Goal: Task Accomplishment & Management: Complete application form

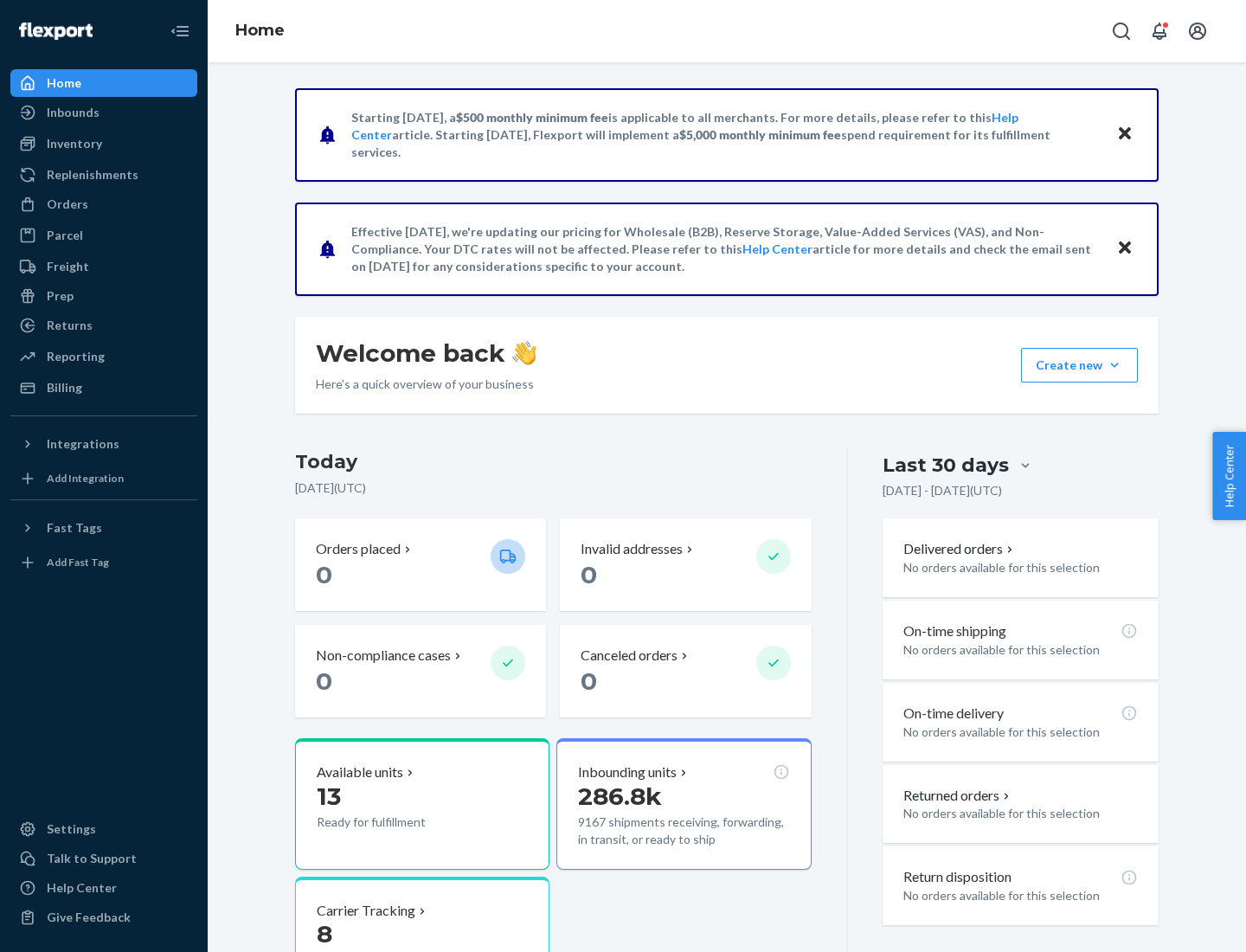
click at [1114, 366] on button "Create new Create new inbound Create new order Create new product" at bounding box center [1080, 365] width 116 height 35
click at [104, 113] on div "Inbounds" at bounding box center [104, 112] width 184 height 25
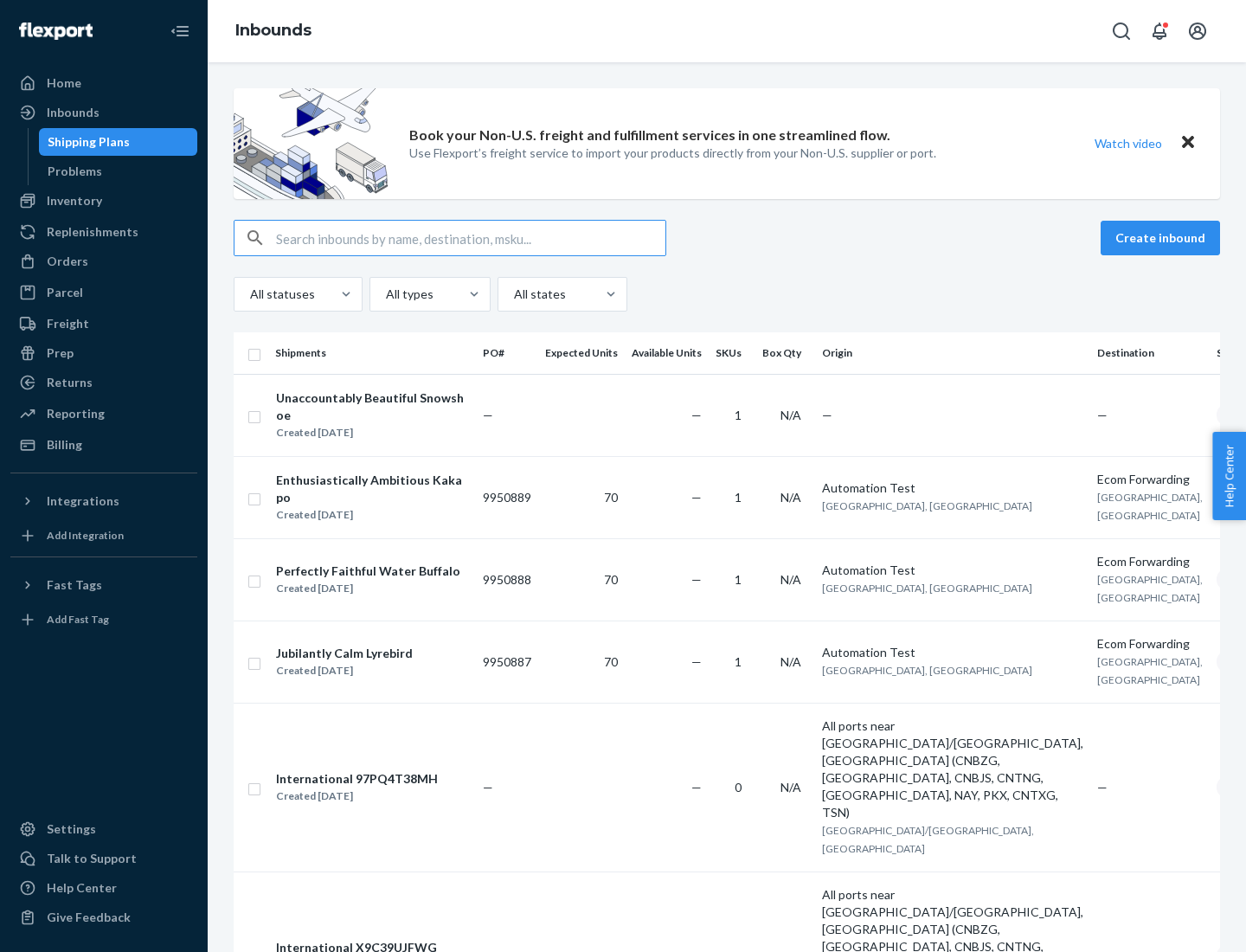
click at [1163, 238] on button "Create inbound" at bounding box center [1160, 238] width 119 height 35
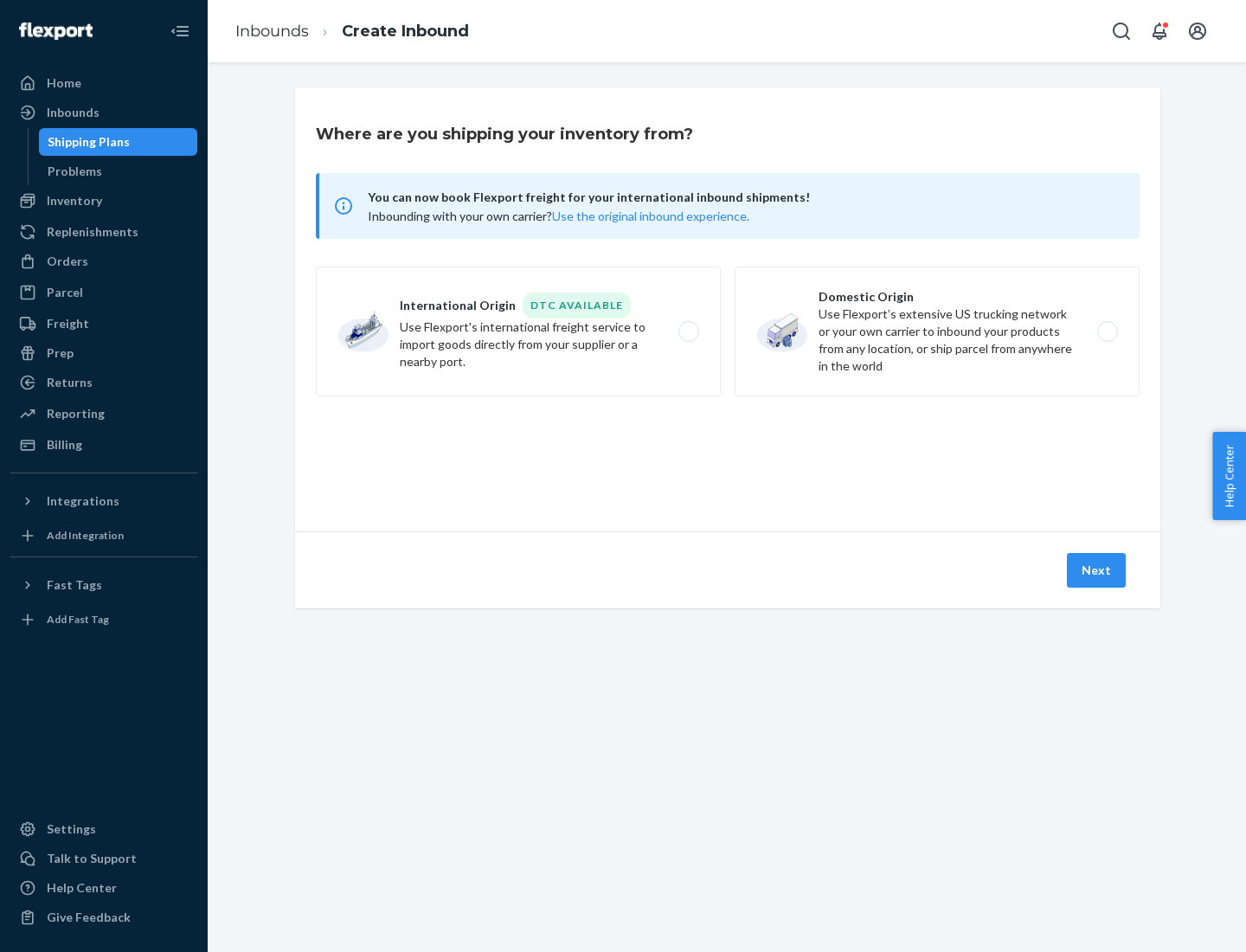
click at [937, 331] on label "Domestic Origin Use Flexport’s extensive US trucking network or your own carrie…" at bounding box center [937, 331] width 405 height 130
click at [1107, 331] on input "Domestic Origin Use Flexport’s extensive US trucking network or your own carrie…" at bounding box center [1112, 332] width 11 height 11
radio input "true"
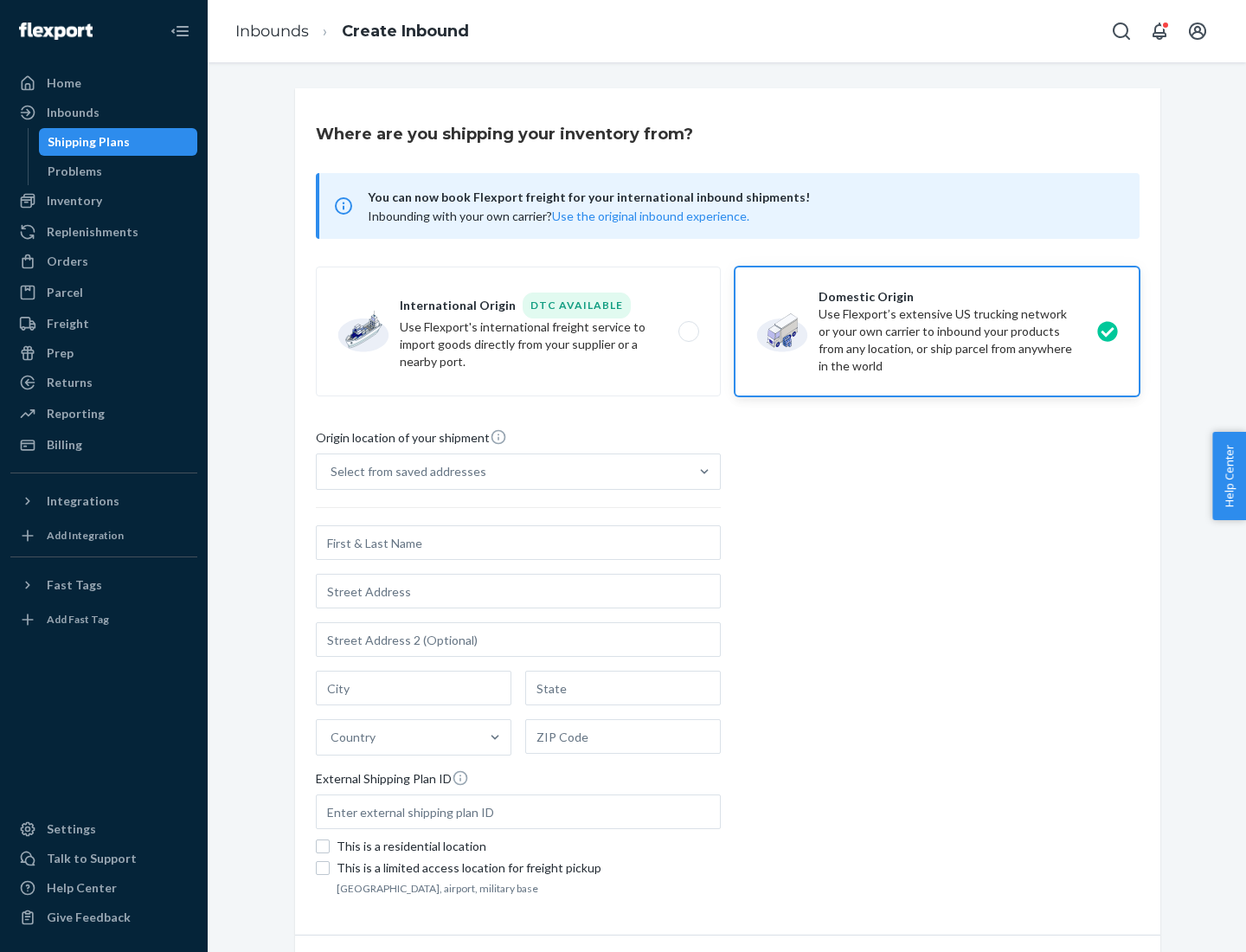
click at [404, 472] on div "Select from saved addresses" at bounding box center [407, 471] width 156 height 17
click at [332, 472] on input "Select from saved addresses" at bounding box center [331, 471] width 2 height 17
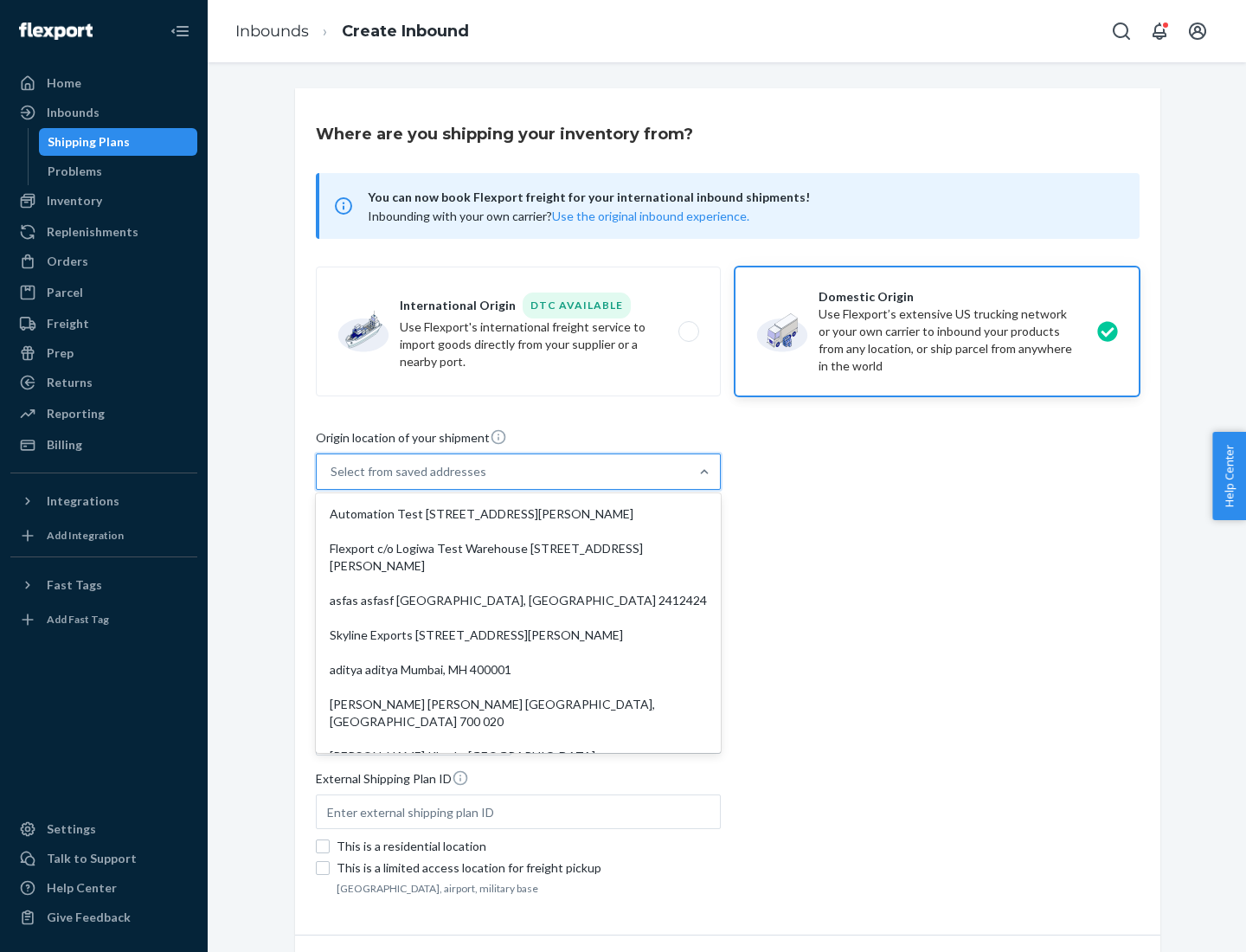
scroll to position [7, 0]
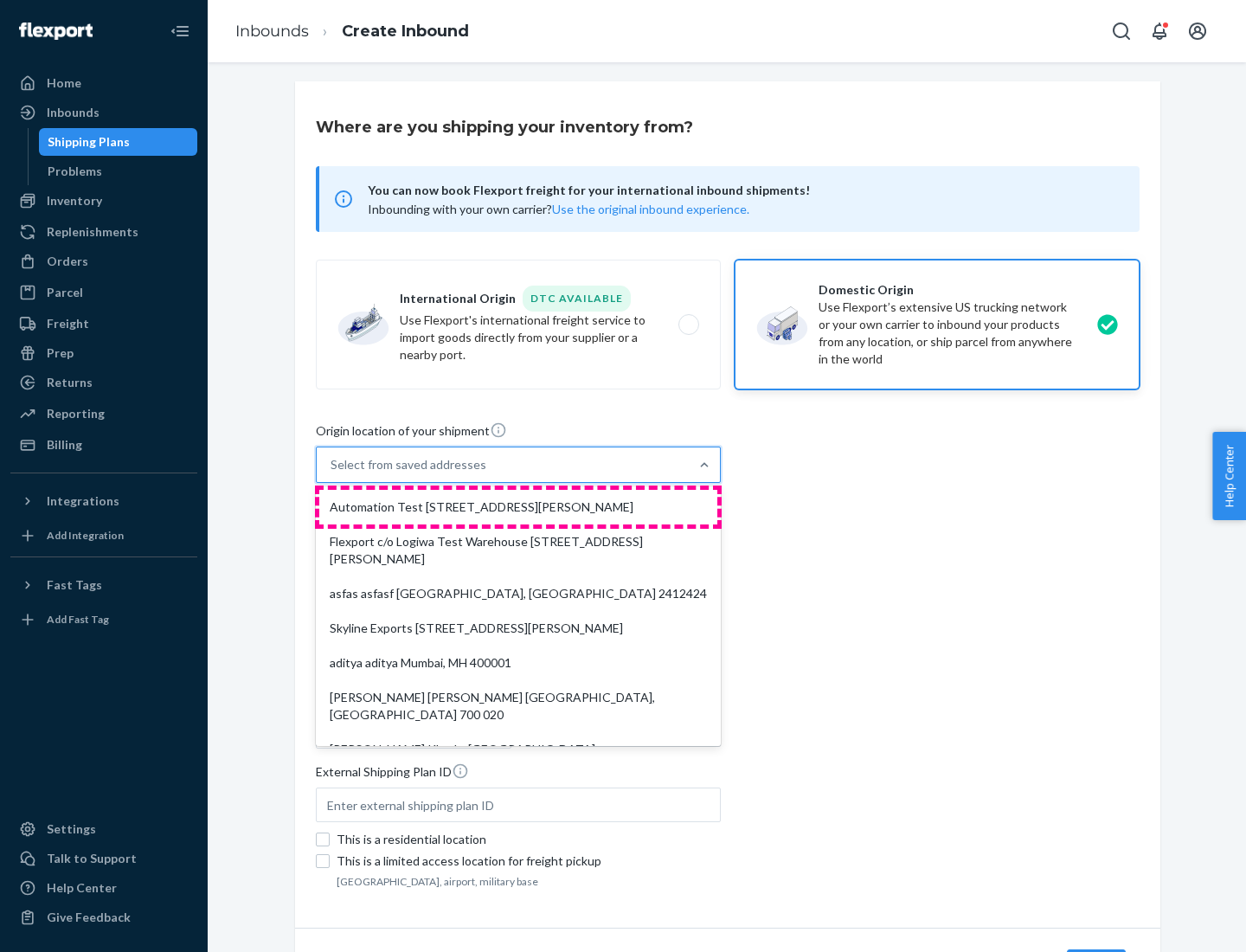
click at [518, 507] on div "Automation Test [STREET_ADDRESS][PERSON_NAME]" at bounding box center [518, 507] width 398 height 35
click at [332, 473] on input "option Automation Test [STREET_ADDRESS][PERSON_NAME]. 9 results available. Use …" at bounding box center [331, 464] width 2 height 17
type input "Automation Test"
type input "9th Floor"
type input "[GEOGRAPHIC_DATA]"
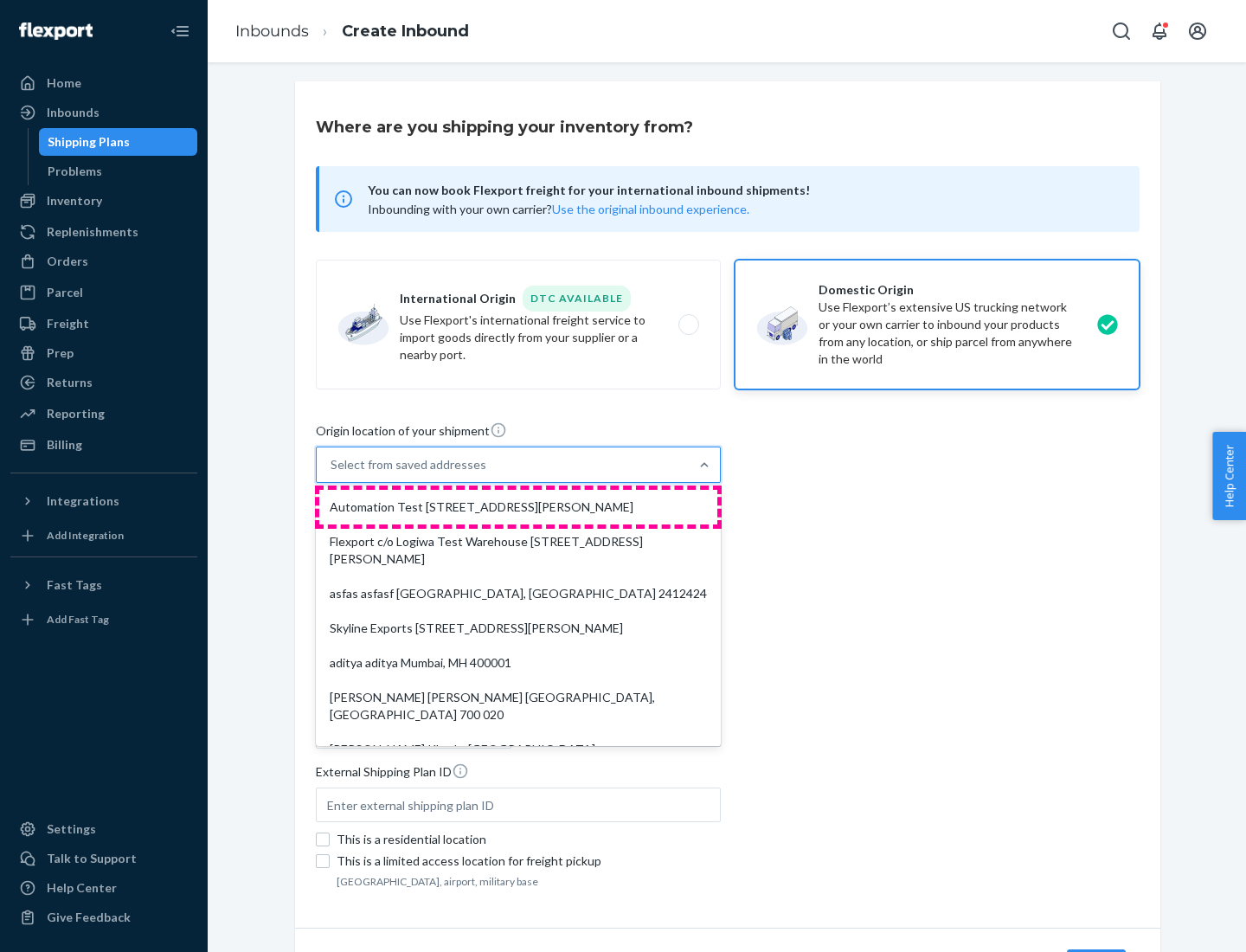
type input "CA"
type input "94104"
type input "[STREET_ADDRESS][PERSON_NAME]"
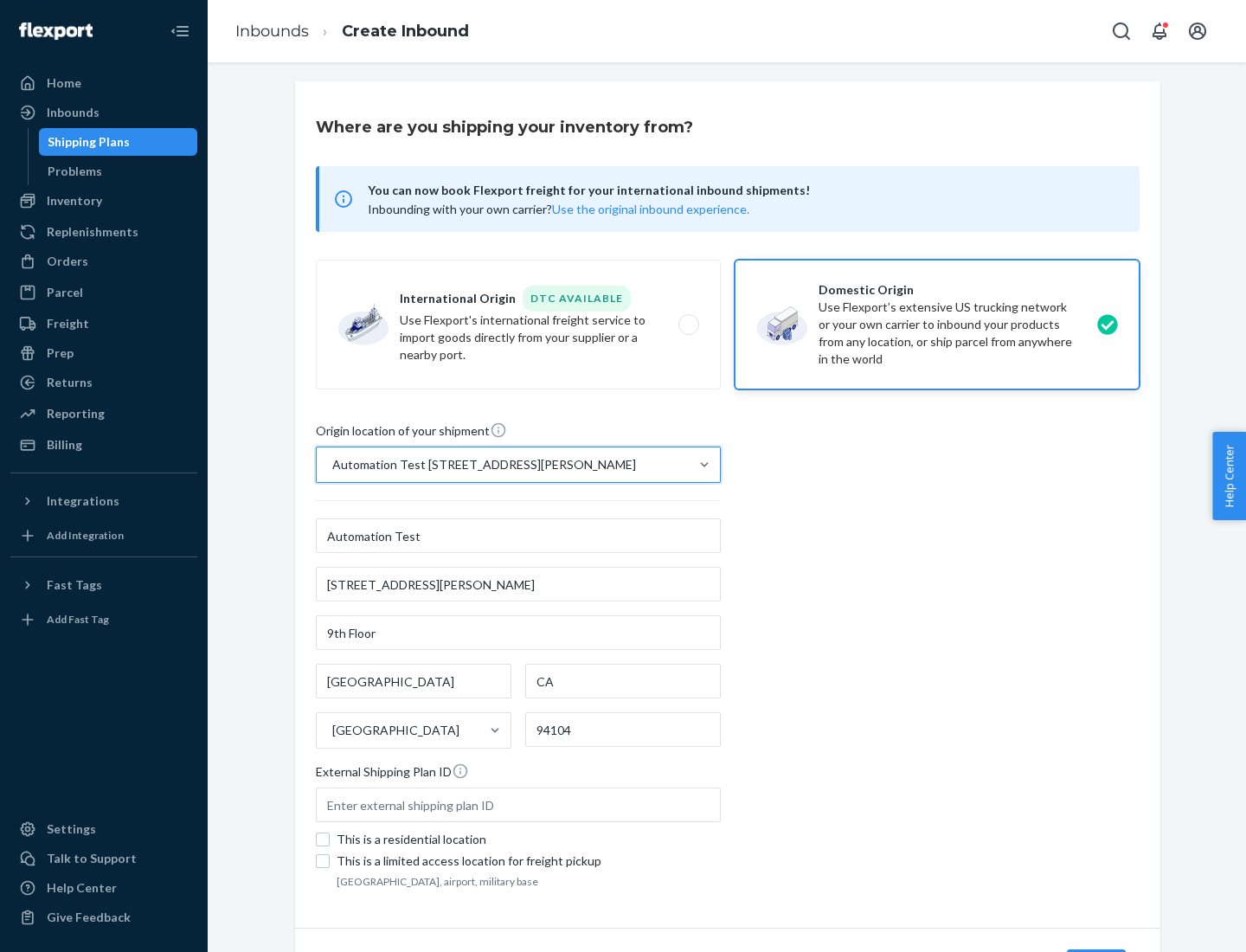
scroll to position [101, 0]
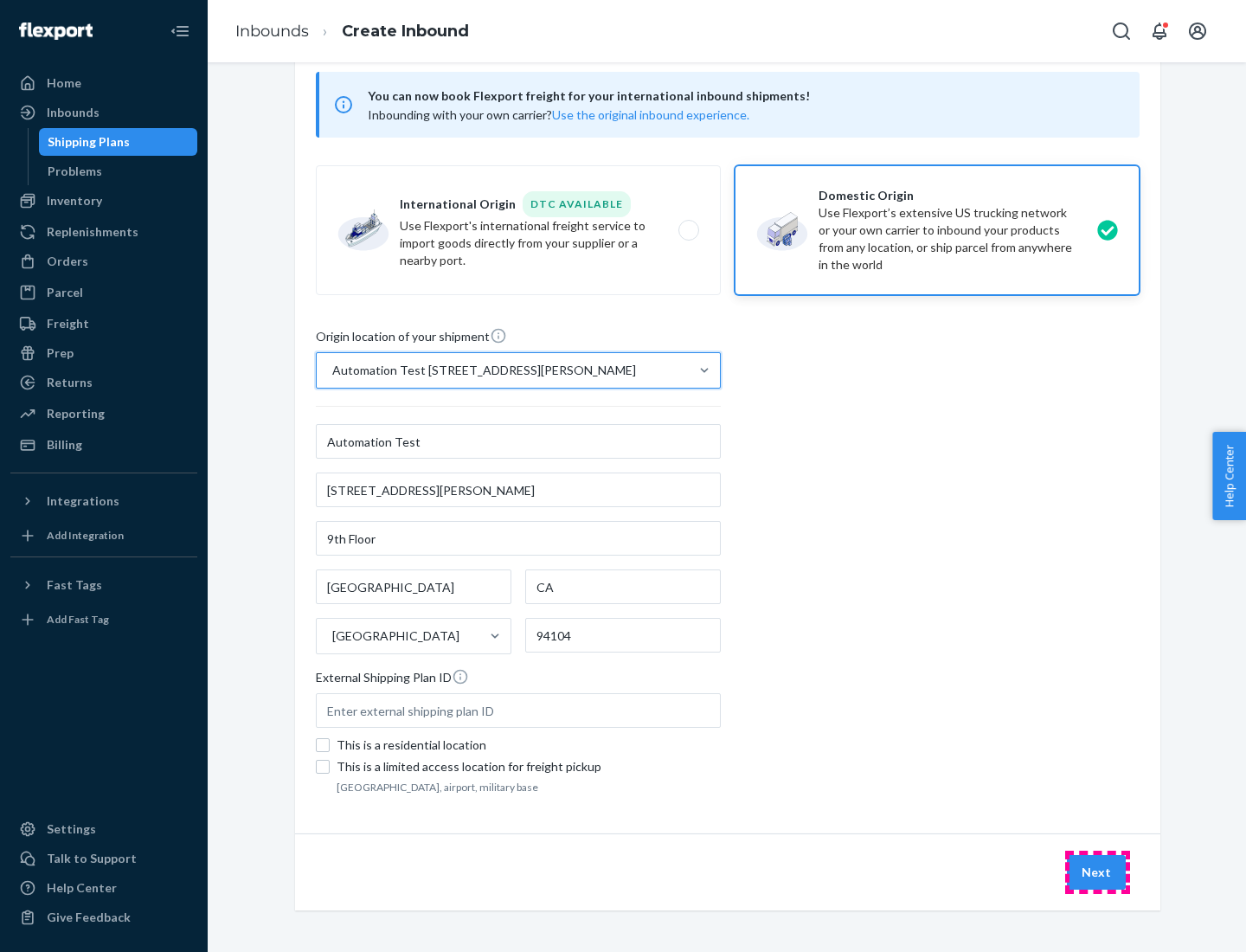
click at [1097, 872] on button "Next" at bounding box center [1096, 872] width 59 height 35
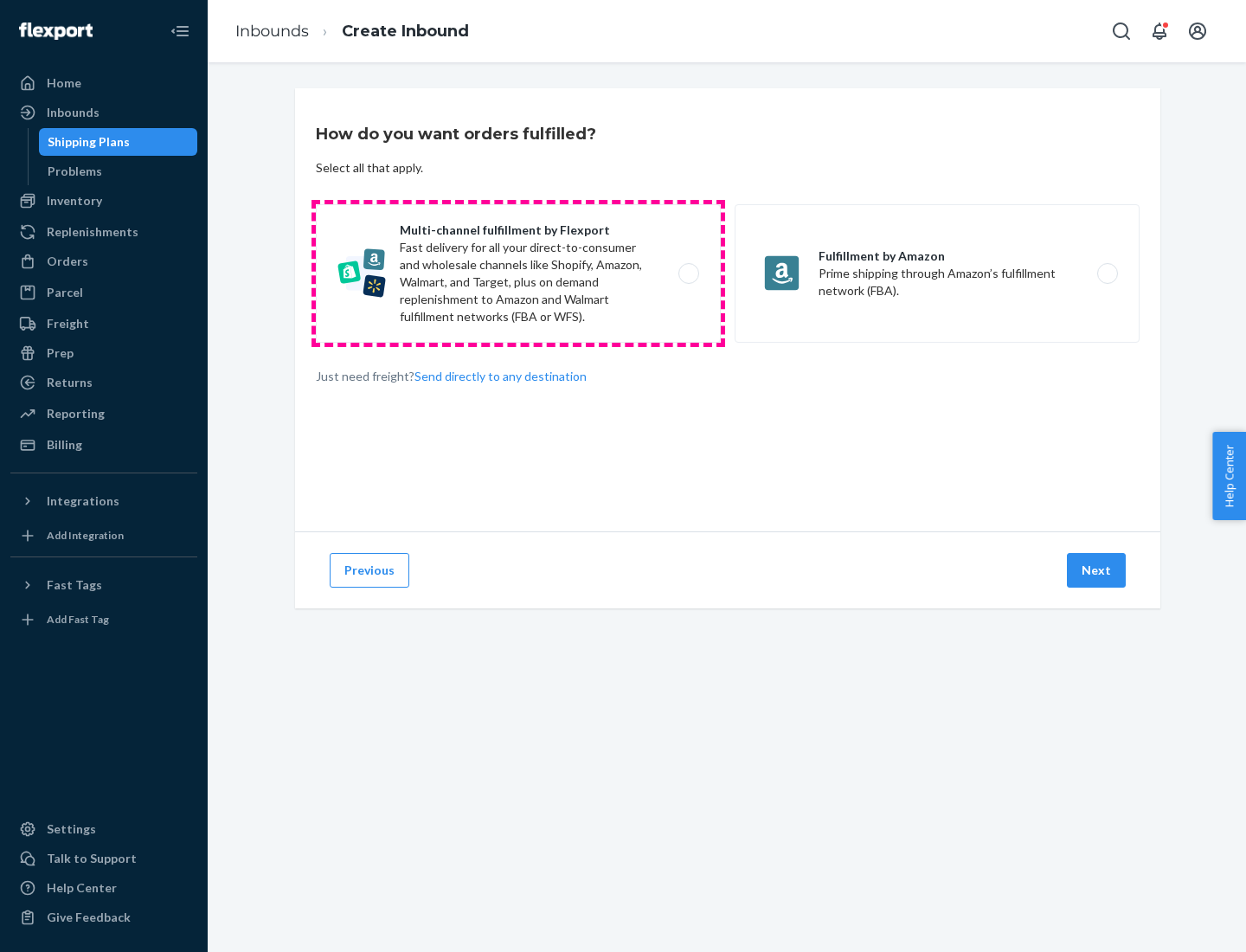
click at [518, 274] on label "Multi-channel fulfillment by Flexport Fast delivery for all your direct-to-cons…" at bounding box center [517, 274] width 405 height 138
click at [688, 274] on input "Multi-channel fulfillment by Flexport Fast delivery for all your direct-to-cons…" at bounding box center [693, 274] width 11 height 11
radio input "true"
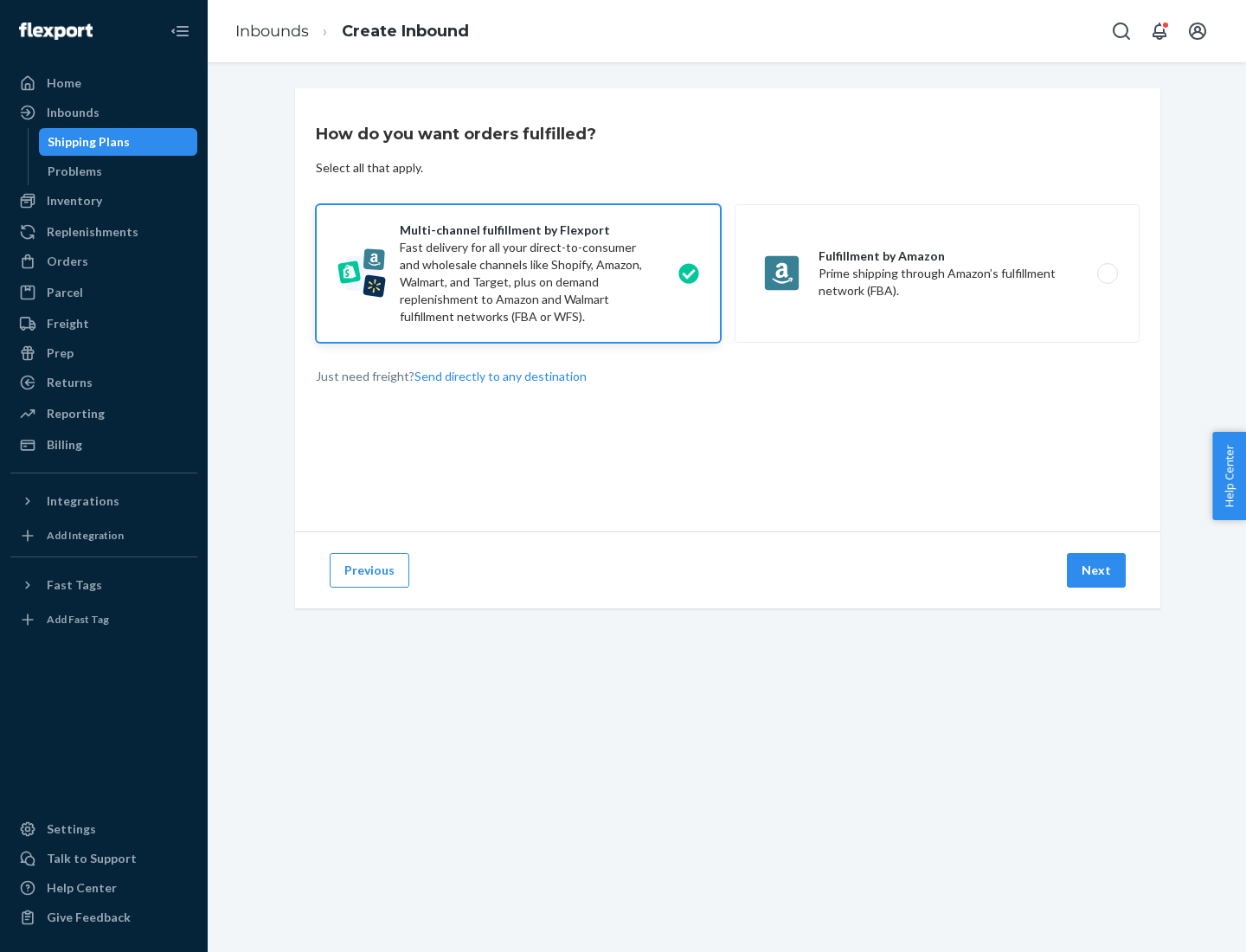
click at [1097, 570] on button "Next" at bounding box center [1096, 570] width 59 height 35
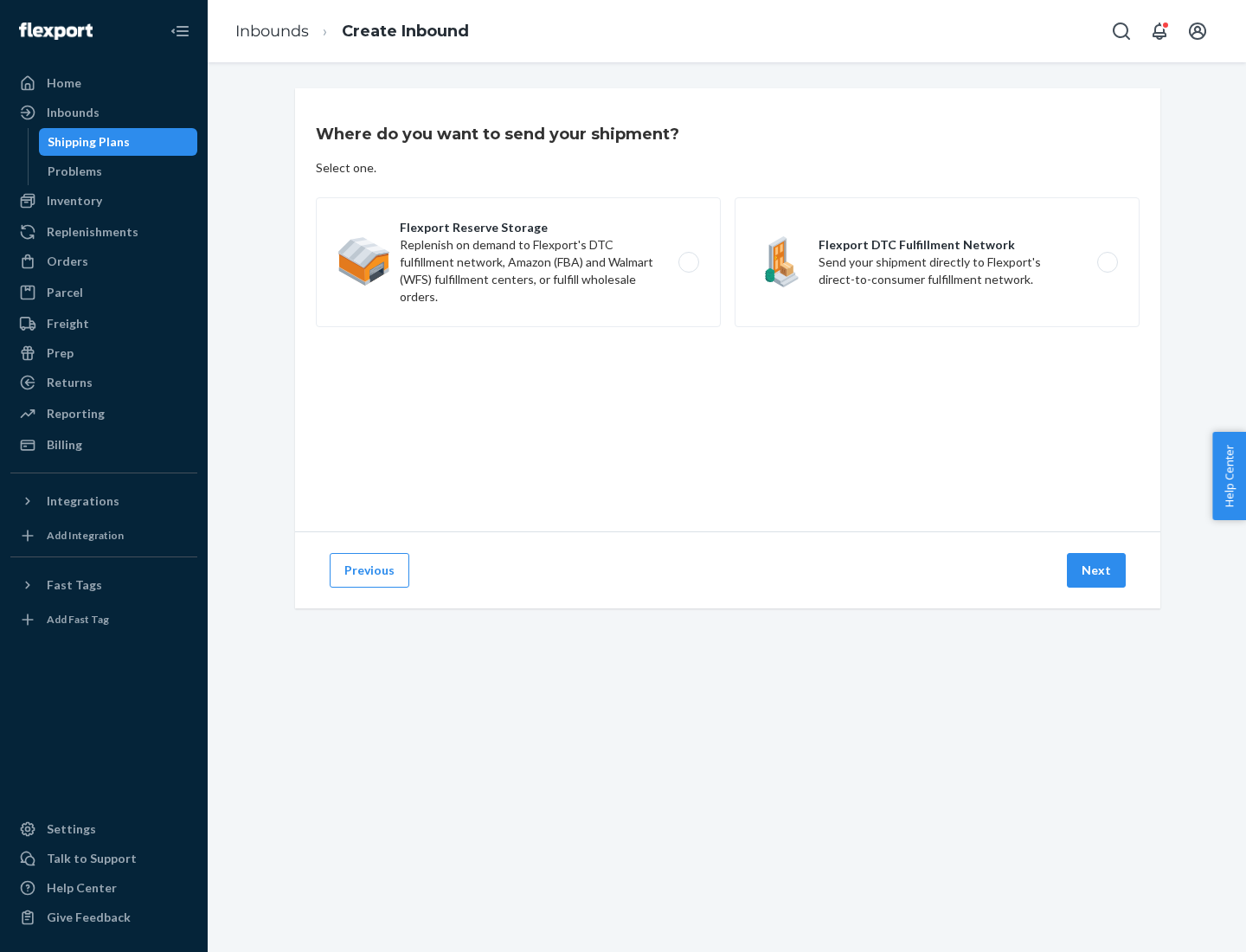
click at [937, 262] on label "Flexport DTC Fulfillment Network Send your shipment directly to Flexport's dire…" at bounding box center [937, 262] width 405 height 130
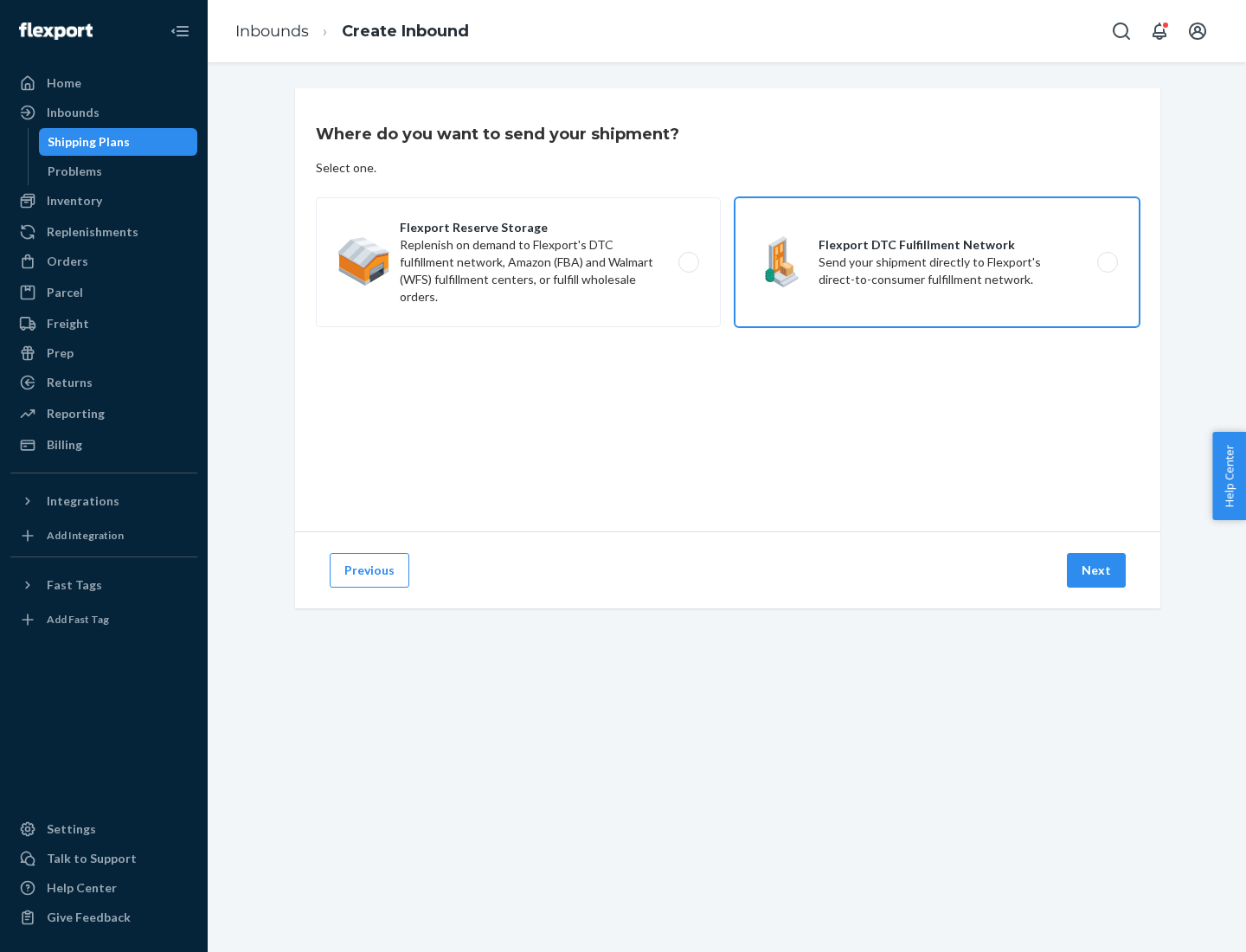
click at [1107, 262] on input "Flexport DTC Fulfillment Network Send your shipment directly to Flexport's dire…" at bounding box center [1112, 263] width 11 height 11
radio input "true"
click at [1097, 570] on button "Next" at bounding box center [1096, 570] width 59 height 35
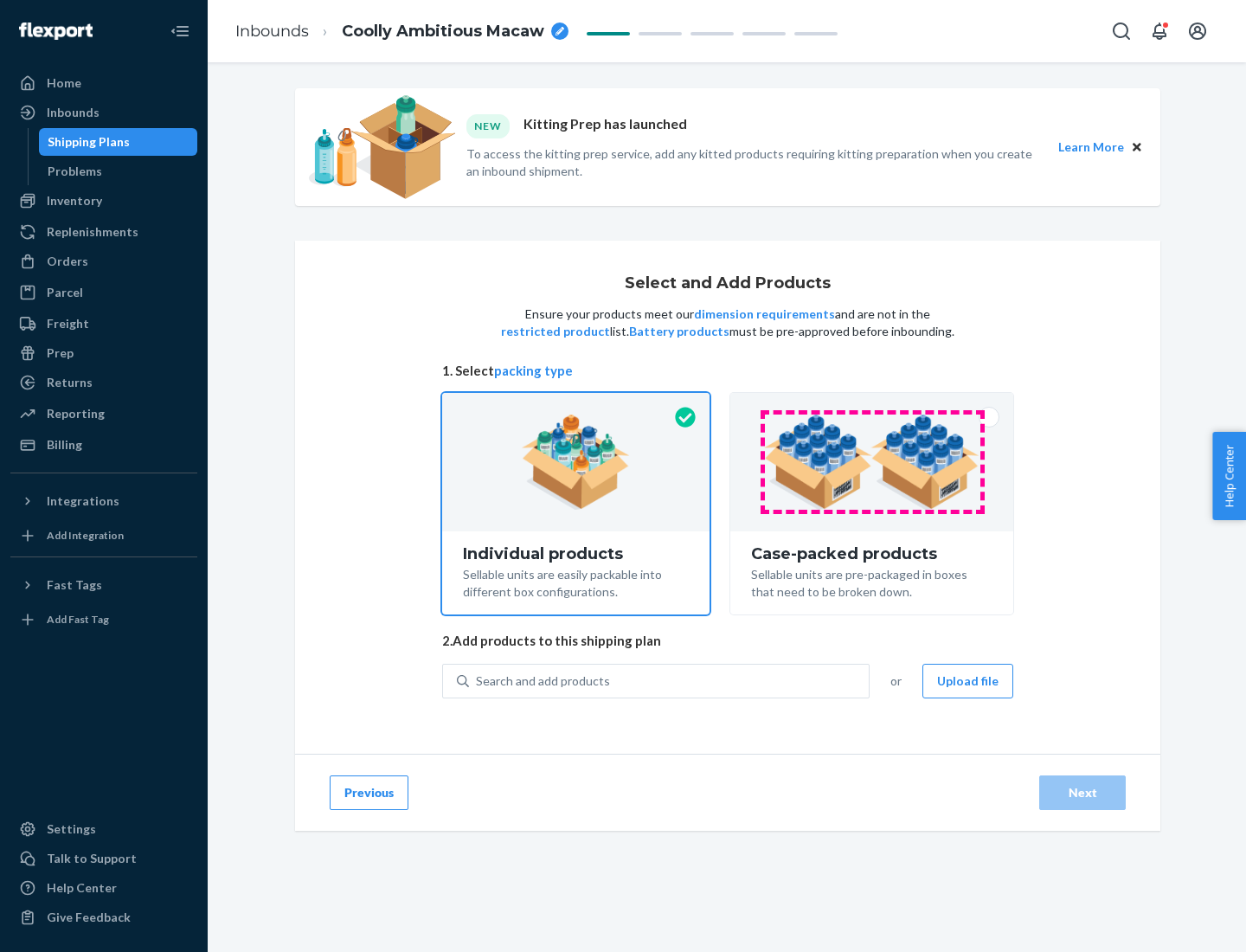
click at [872, 462] on img at bounding box center [871, 462] width 216 height 95
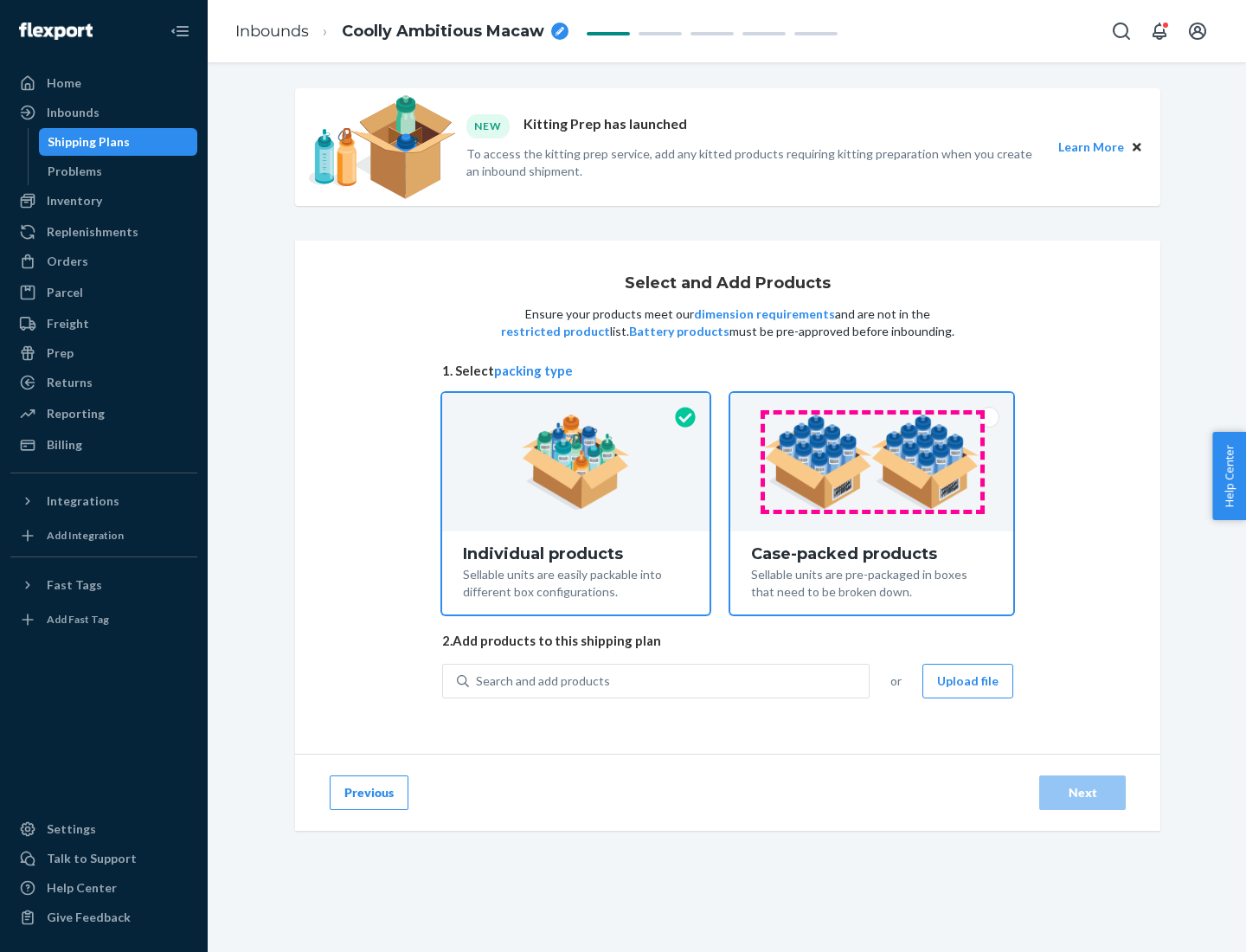
click at [872, 404] on input "Case-packed products Sellable units are pre-packaged in boxes that need to be b…" at bounding box center [871, 398] width 11 height 11
radio input "true"
radio input "false"
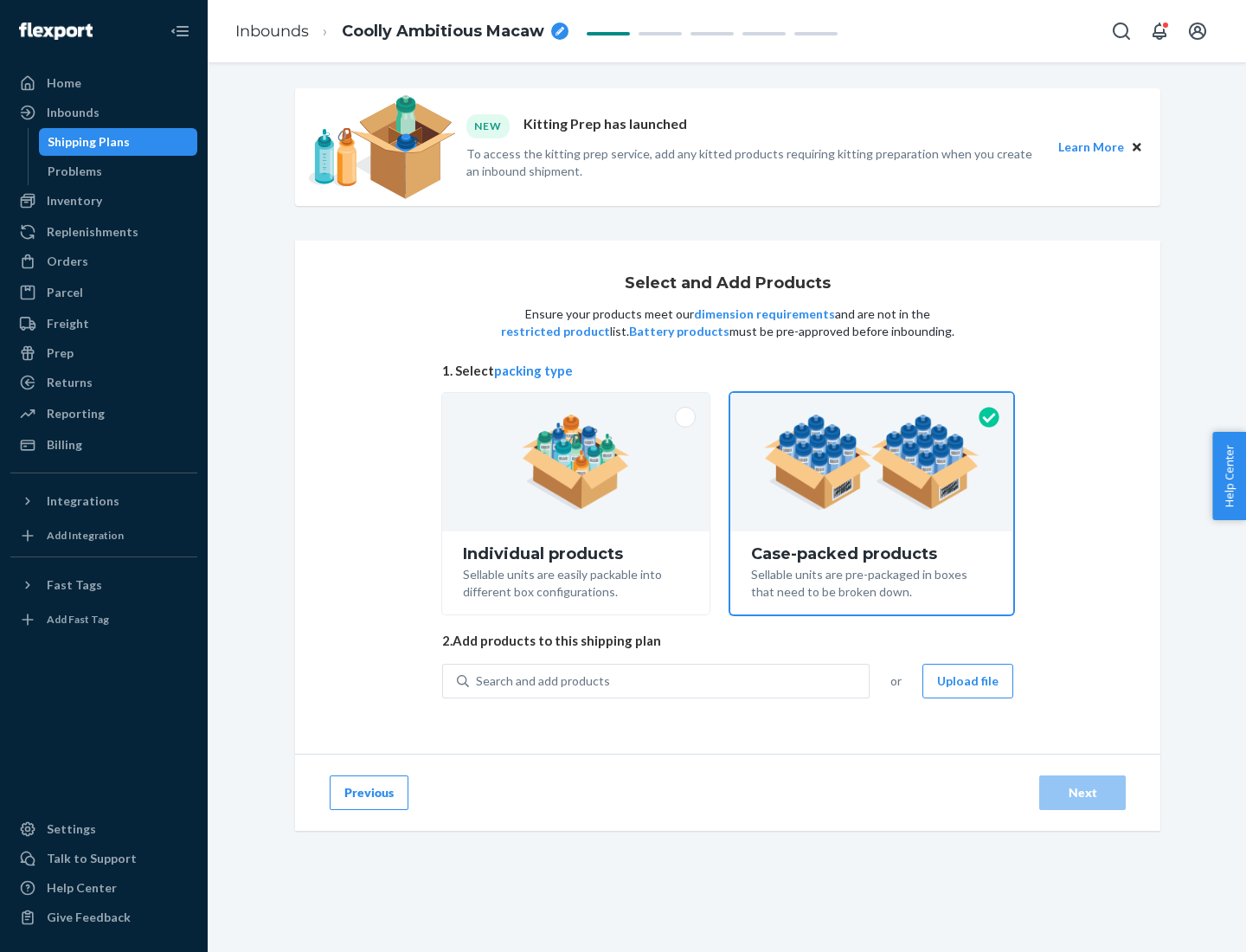
click at [669, 680] on div "Search and add products" at bounding box center [669, 681] width 400 height 31
click at [477, 680] on input "Search and add products" at bounding box center [477, 680] width 2 height 17
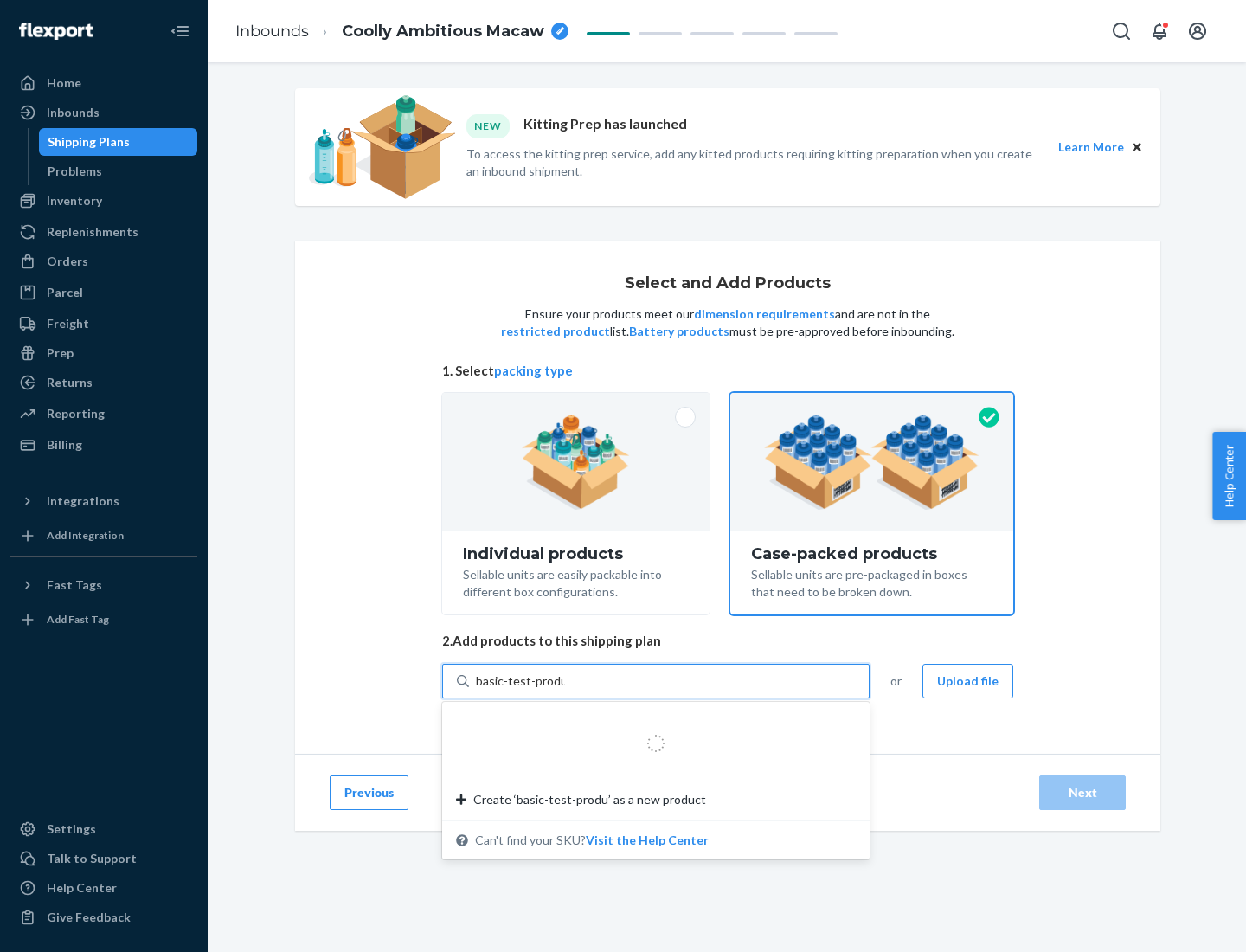
type input "basic-test-product-1"
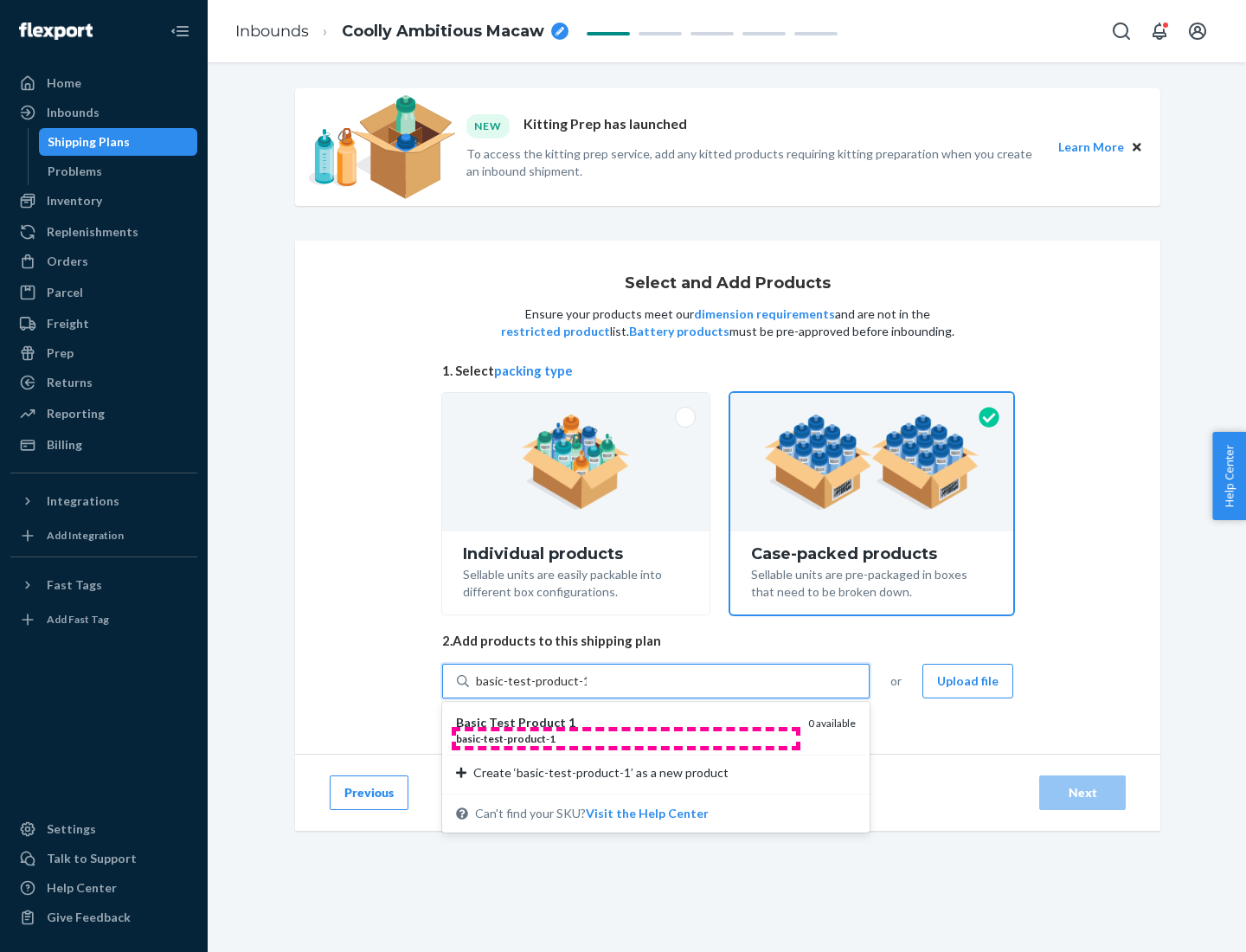
click at [626, 738] on div "basic - test - product - 1" at bounding box center [625, 738] width 338 height 15
click at [587, 689] on input "basic-test-product-1" at bounding box center [531, 680] width 111 height 17
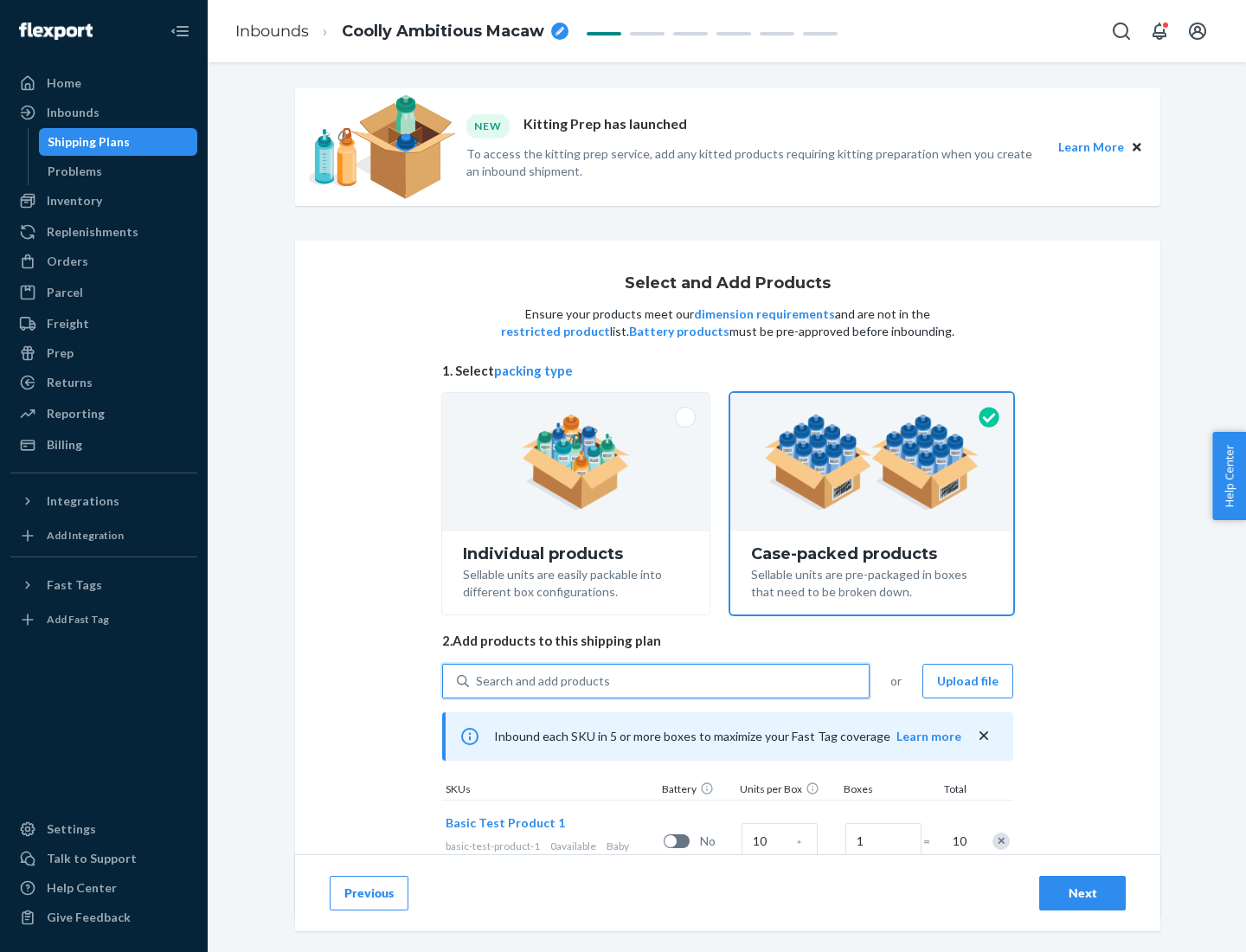
scroll to position [63, 0]
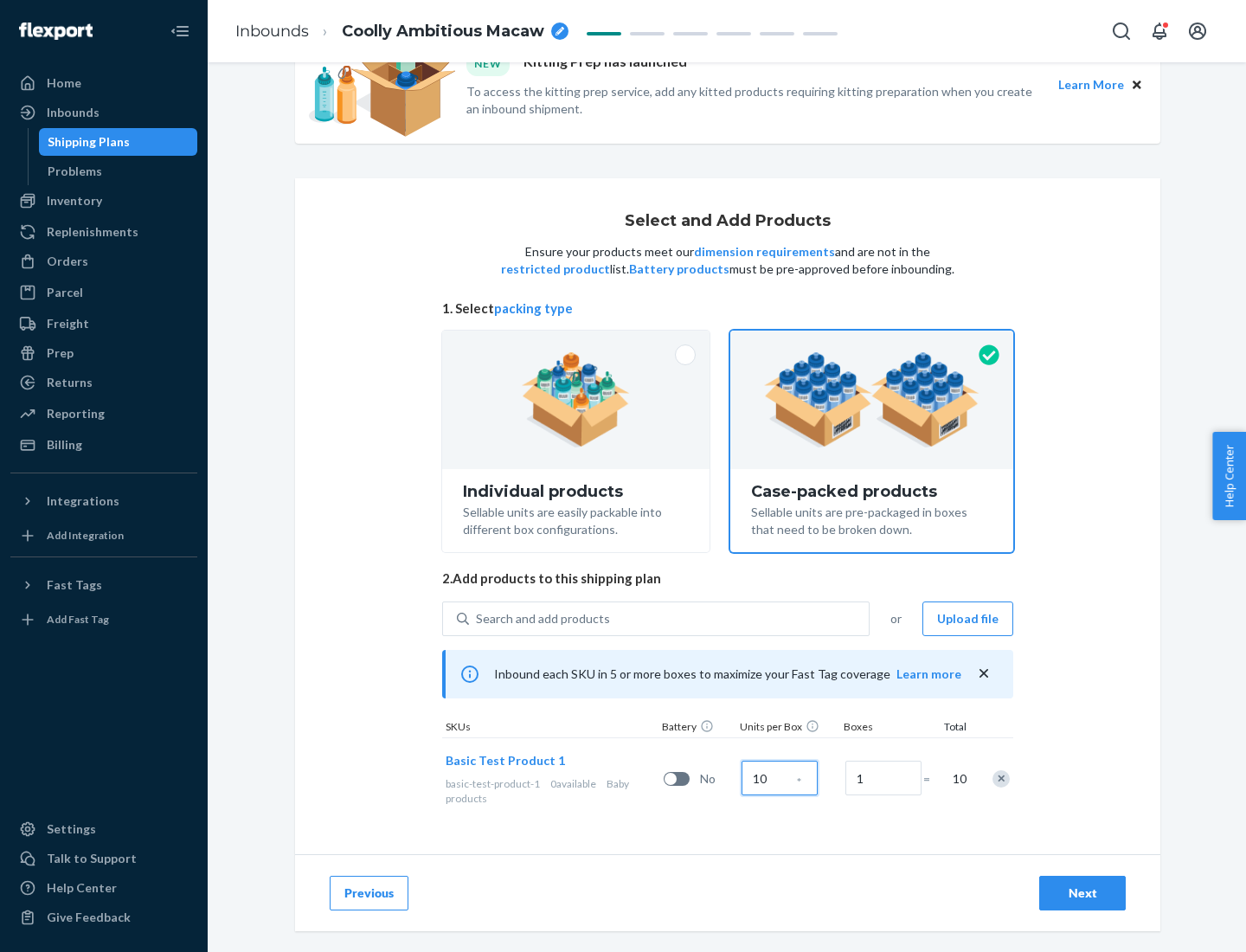
type input "10"
type input "7"
click at [1082, 893] on div "Next" at bounding box center [1082, 892] width 57 height 17
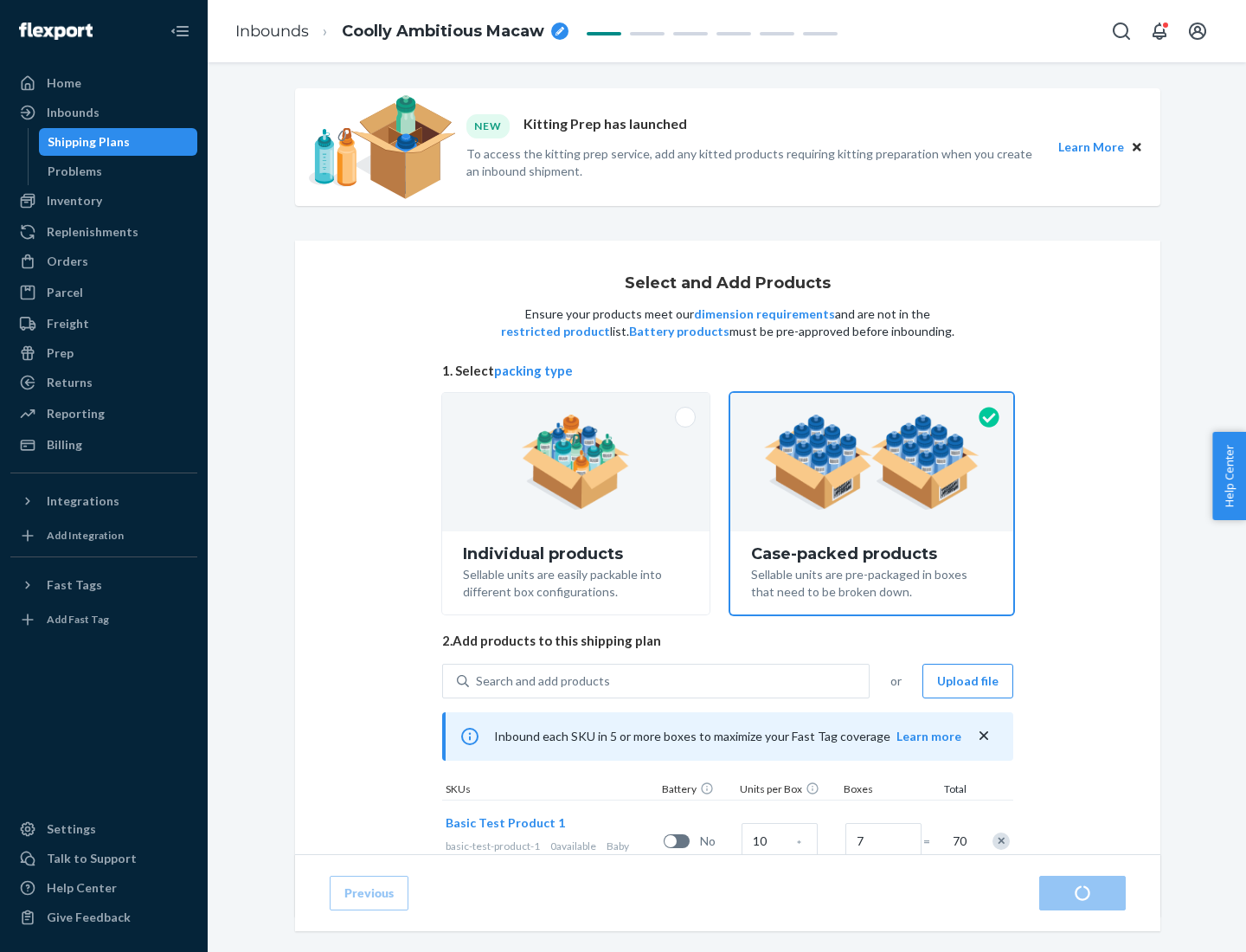
radio input "true"
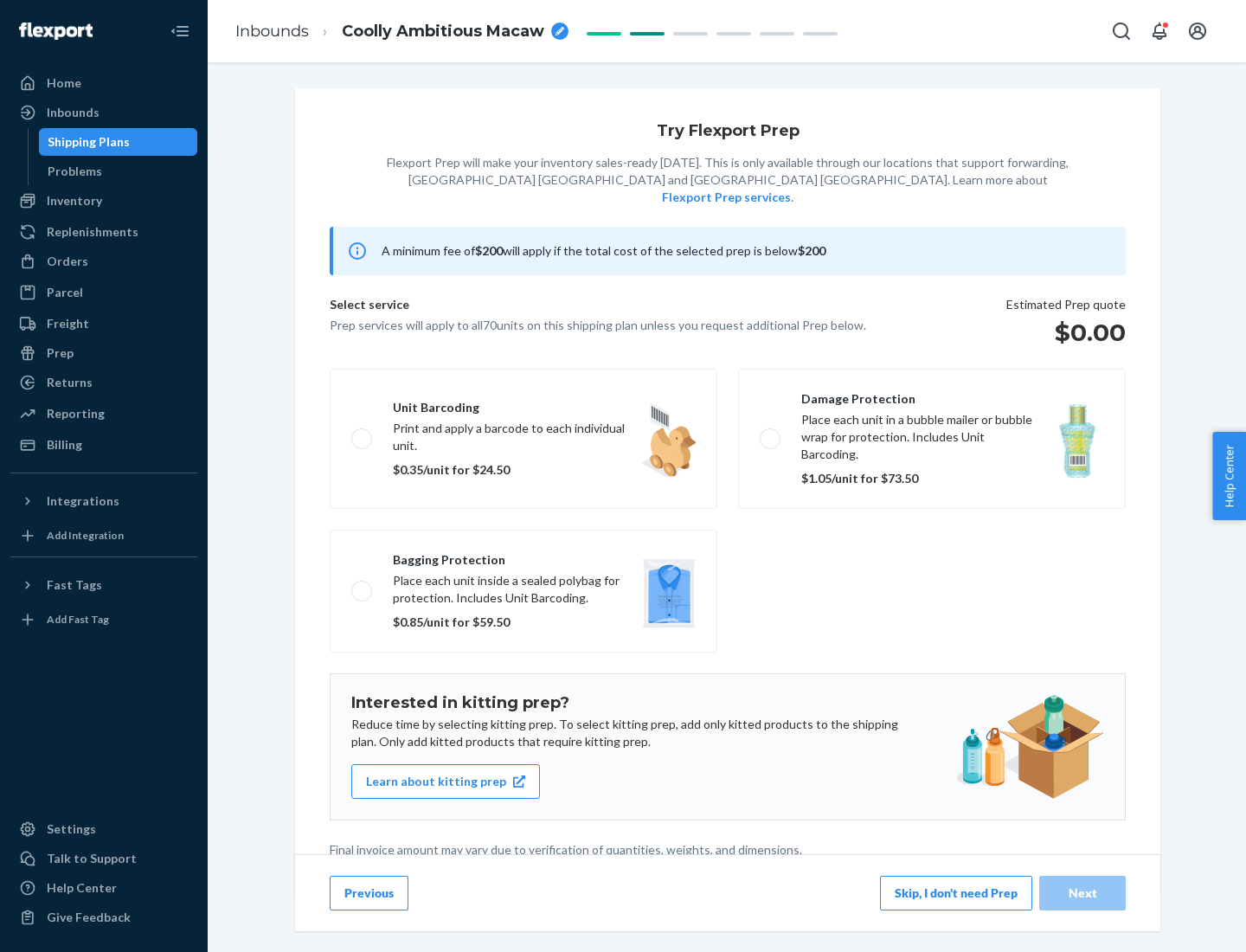
scroll to position [5, 0]
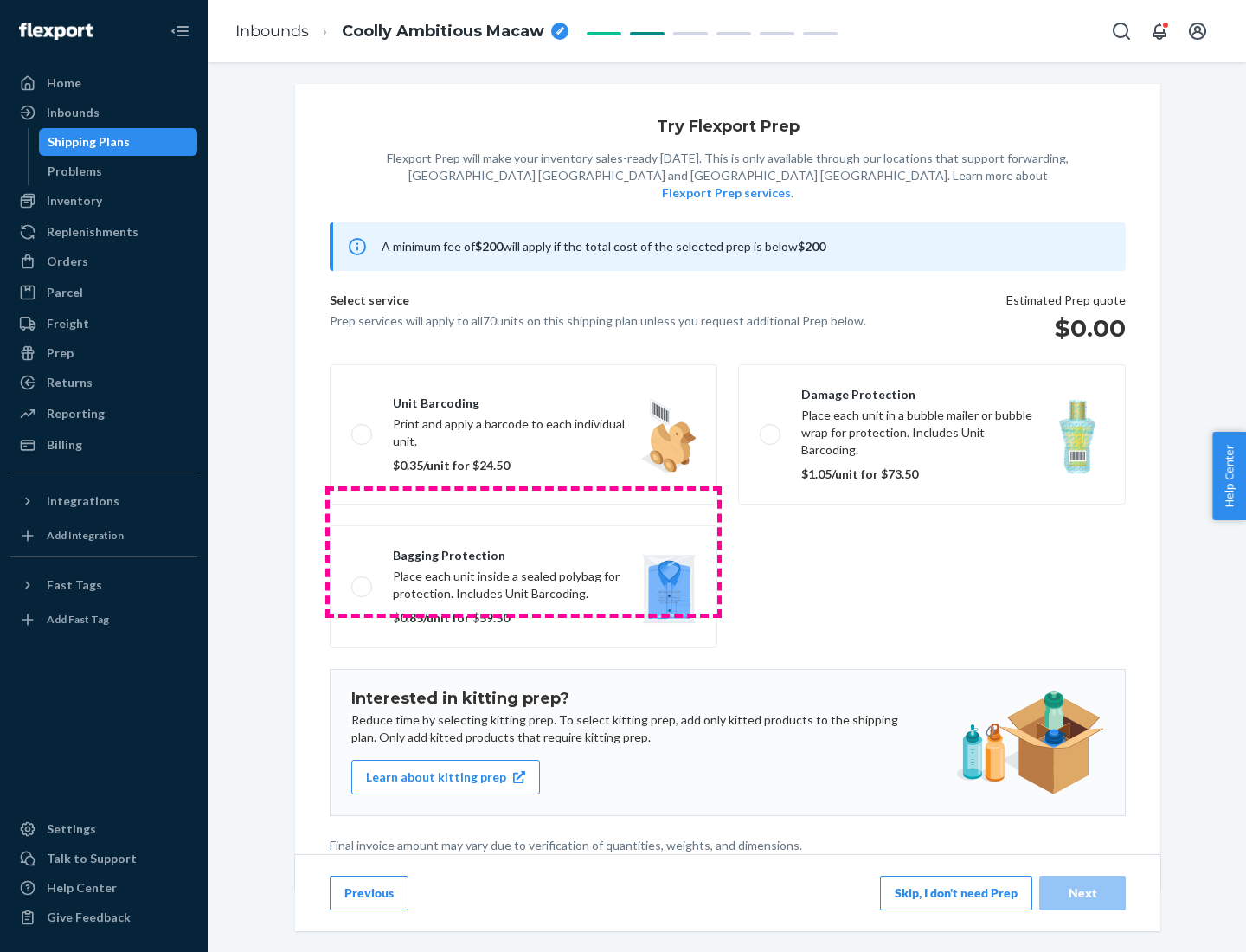
click at [524, 551] on label "Bagging protection Place each unit inside a sealed polybag for protection. Incl…" at bounding box center [523, 586] width 387 height 123
click at [363, 580] on input "Bagging protection Place each unit inside a sealed polybag for protection. Incl…" at bounding box center [357, 586] width 11 height 11
checkbox input "true"
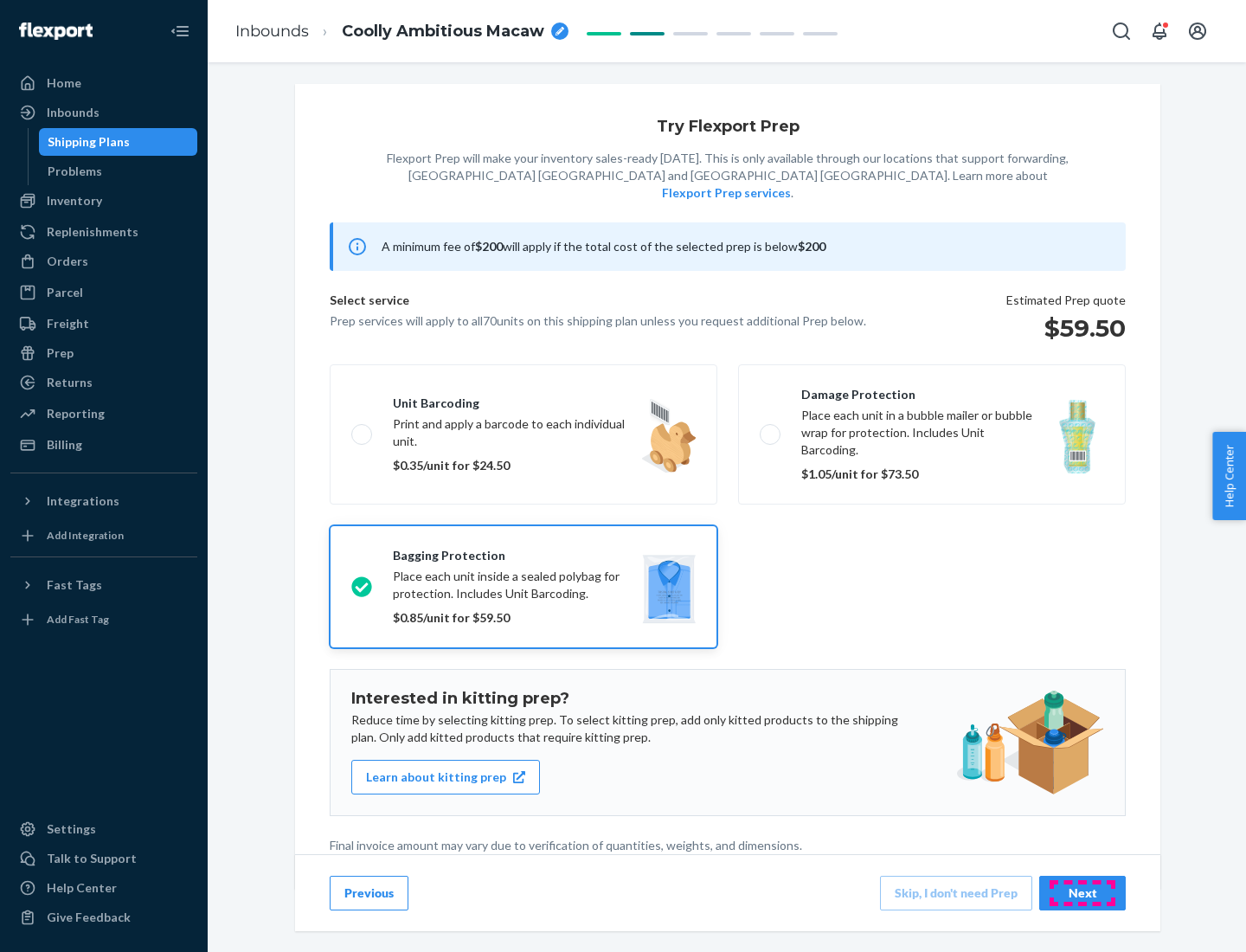
click at [1082, 892] on div "Next" at bounding box center [1082, 892] width 57 height 17
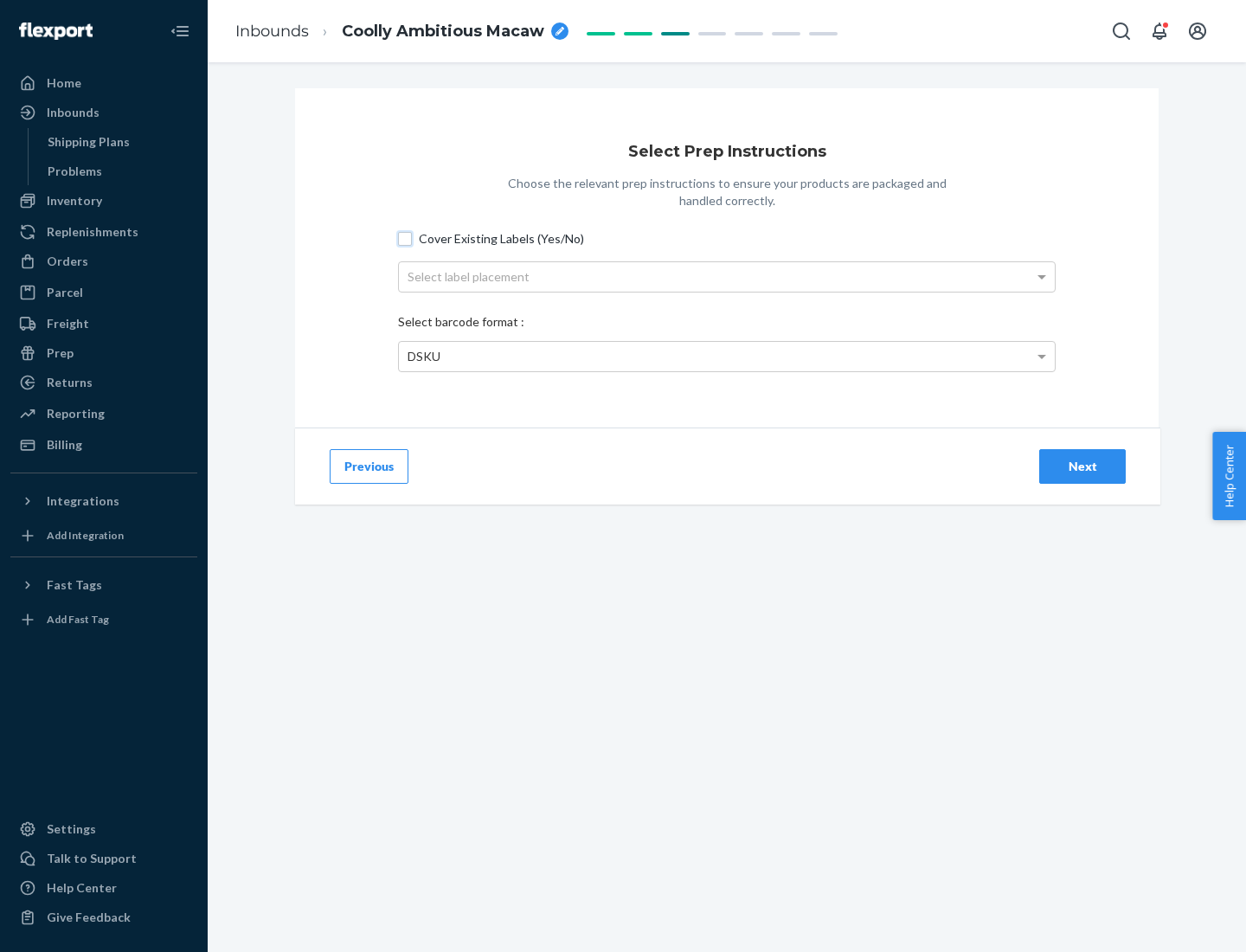
click at [405, 238] on input "Cover Existing Labels (Yes/No)" at bounding box center [405, 238] width 14 height 14
checkbox input "true"
click at [727, 276] on div "Select label placement" at bounding box center [727, 276] width 656 height 29
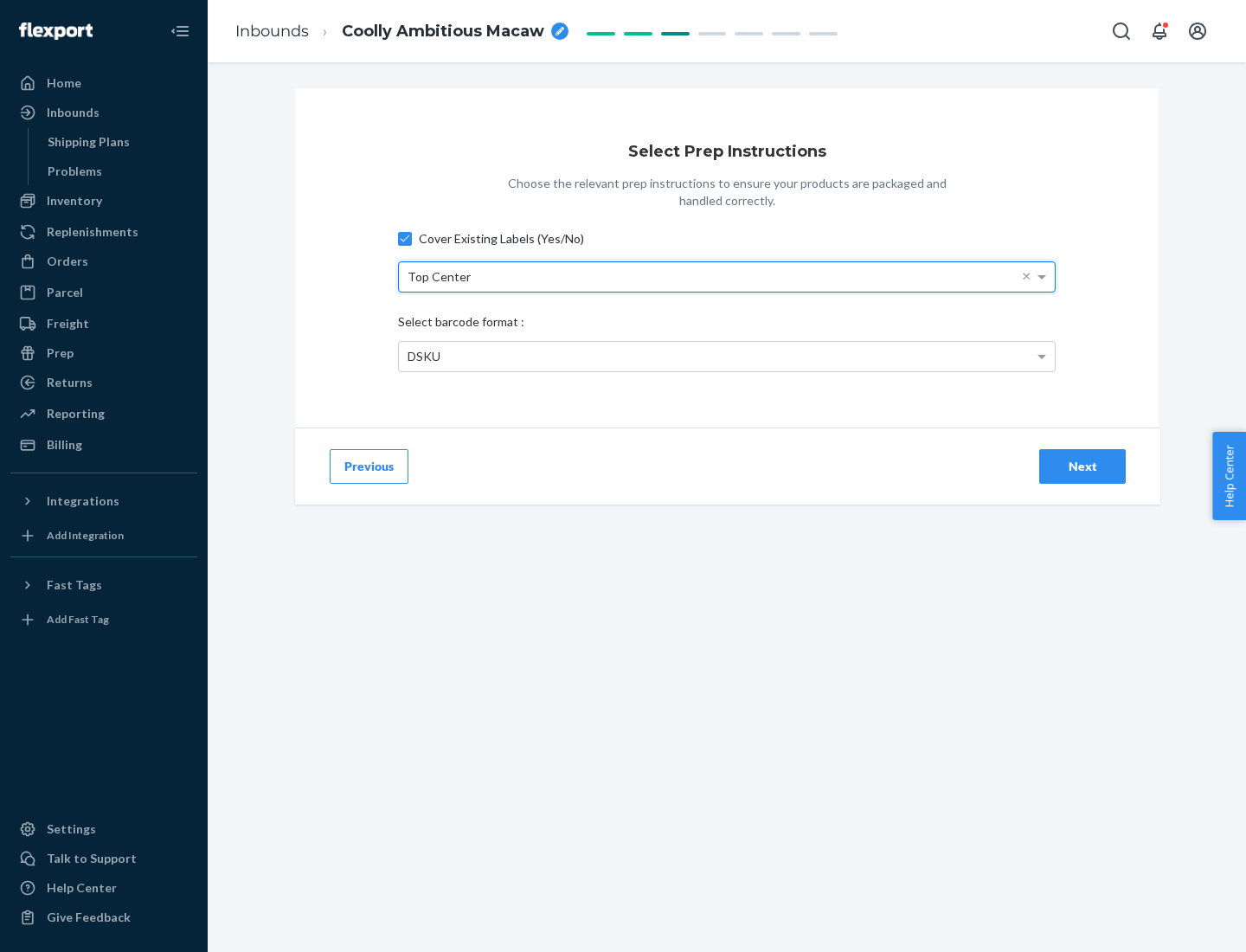
click at [727, 356] on div "DSKU" at bounding box center [727, 356] width 656 height 29
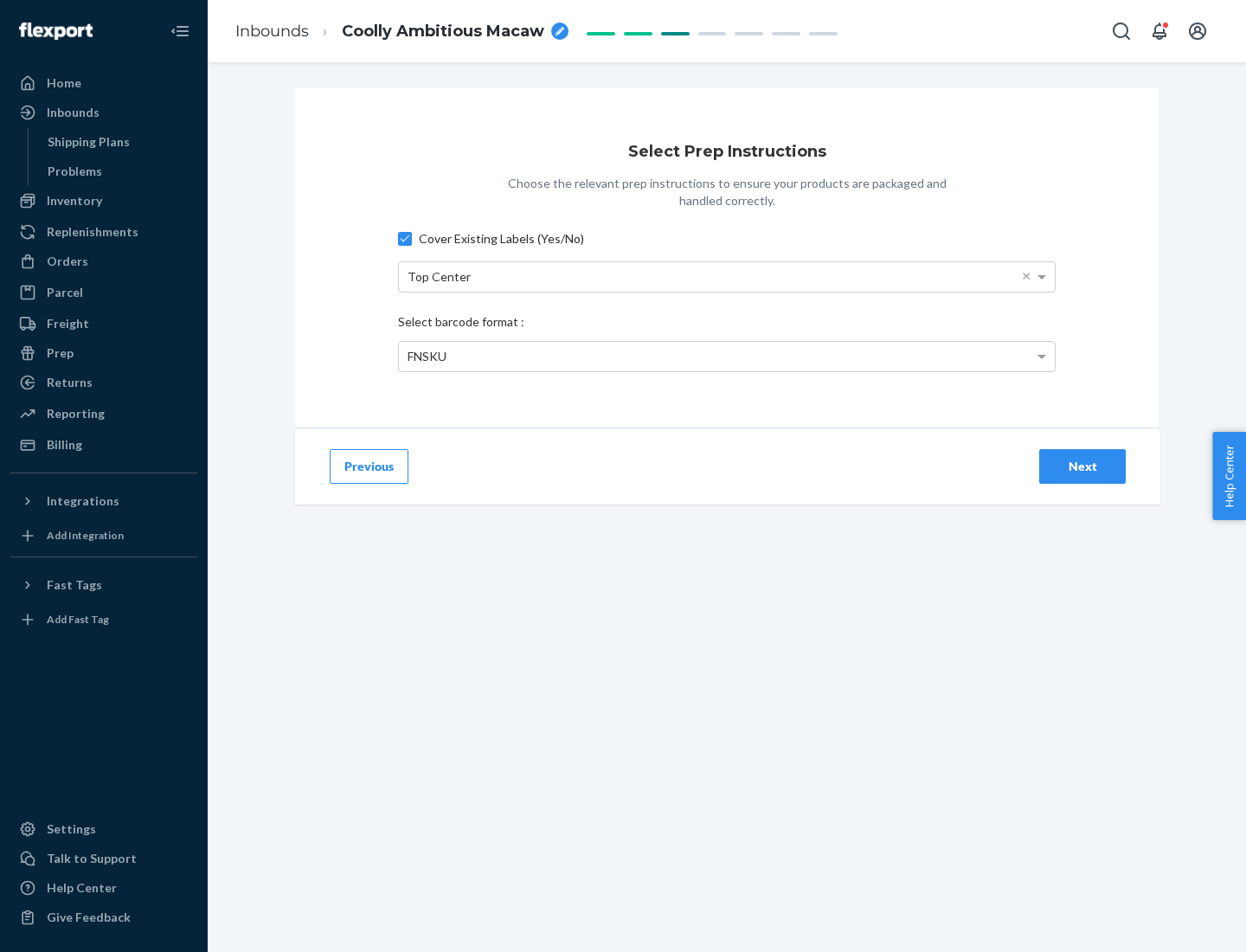
click at [1082, 466] on div "Next" at bounding box center [1082, 466] width 57 height 17
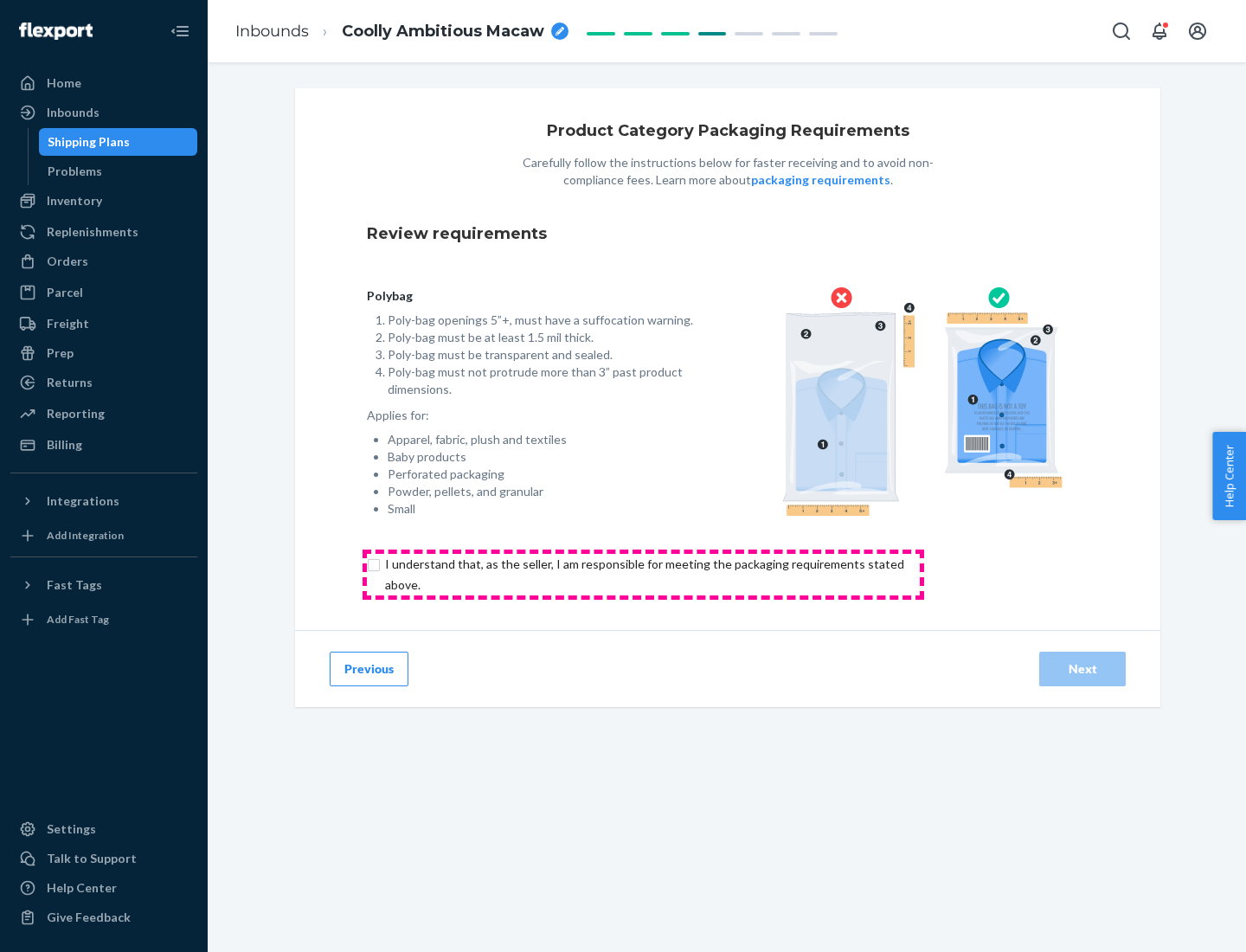
click at [643, 574] on input "checkbox" at bounding box center [654, 575] width 576 height 42
checkbox input "true"
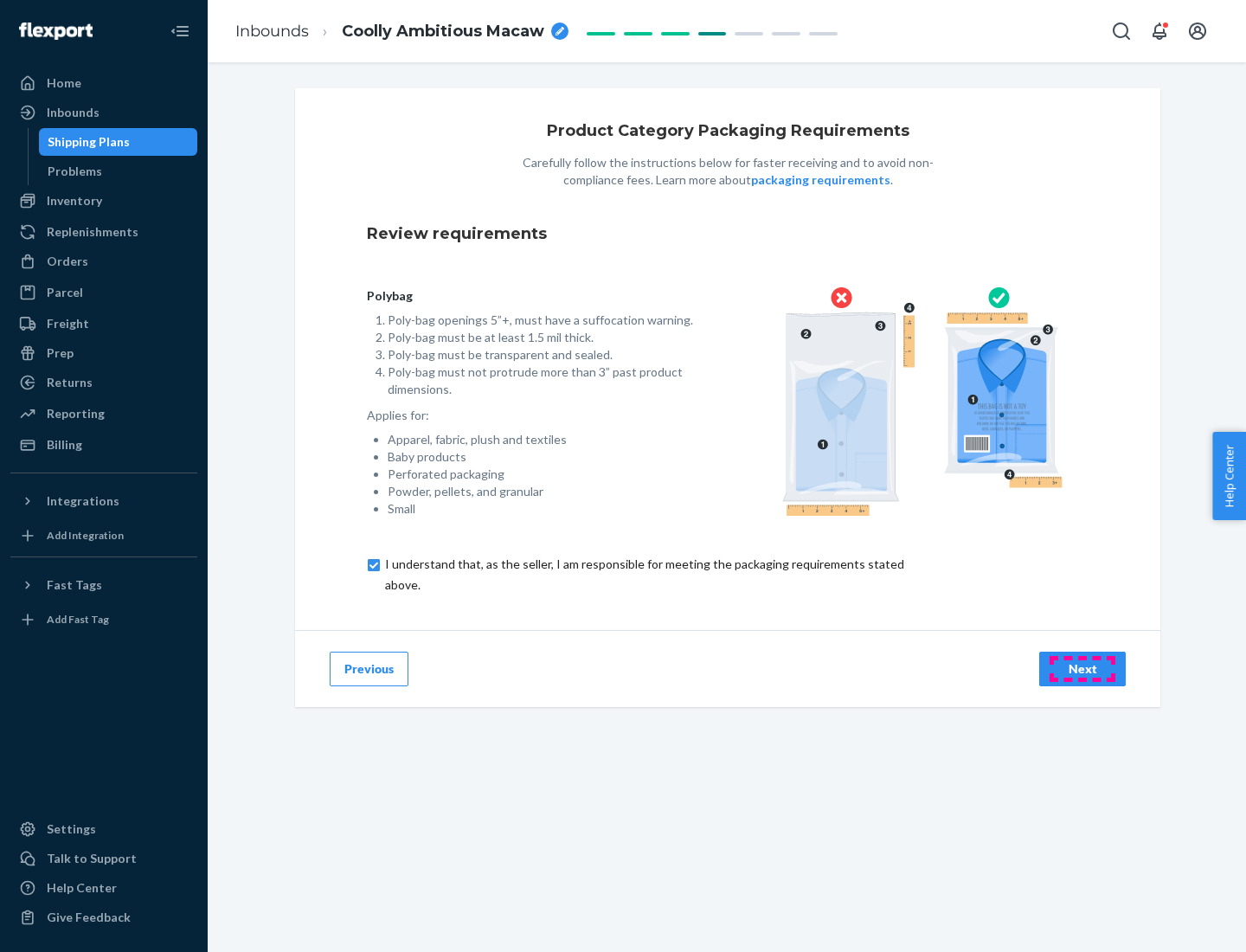
click at [1082, 668] on div "Next" at bounding box center [1082, 668] width 57 height 17
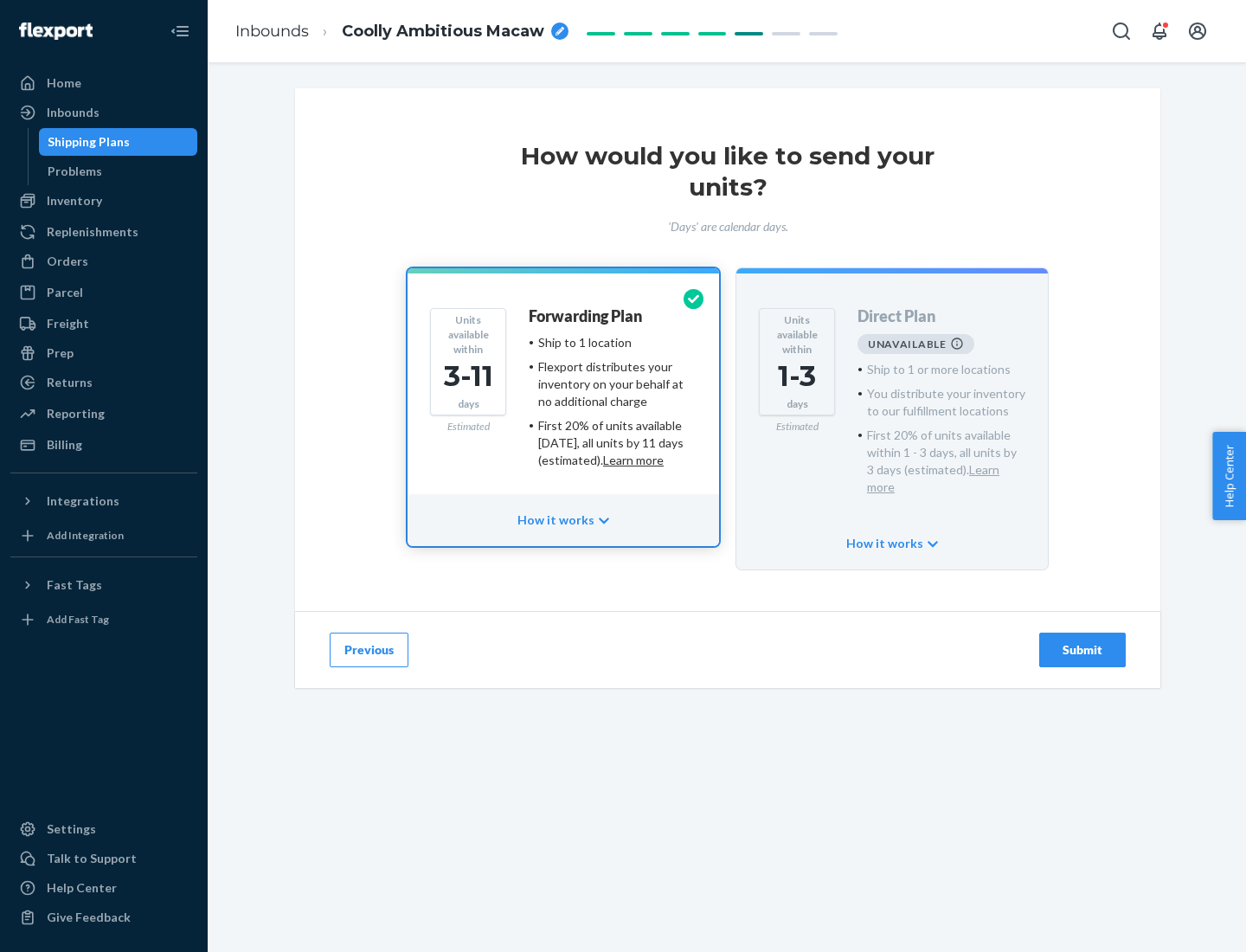
click at [587, 316] on h4 "Forwarding Plan" at bounding box center [585, 316] width 114 height 17
click at [1082, 641] on div "Submit" at bounding box center [1082, 649] width 57 height 17
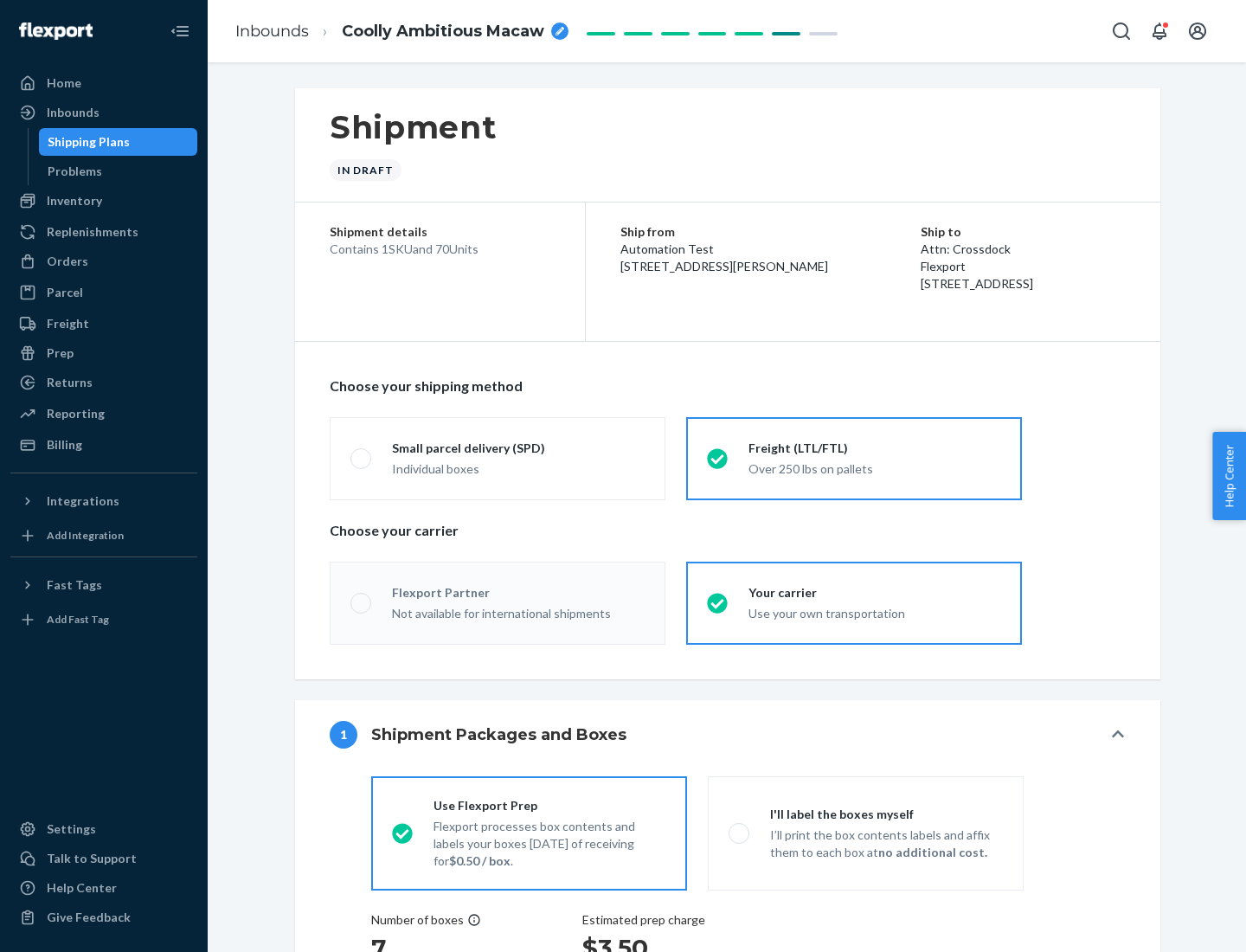
radio input "true"
radio input "false"
radio input "true"
radio input "false"
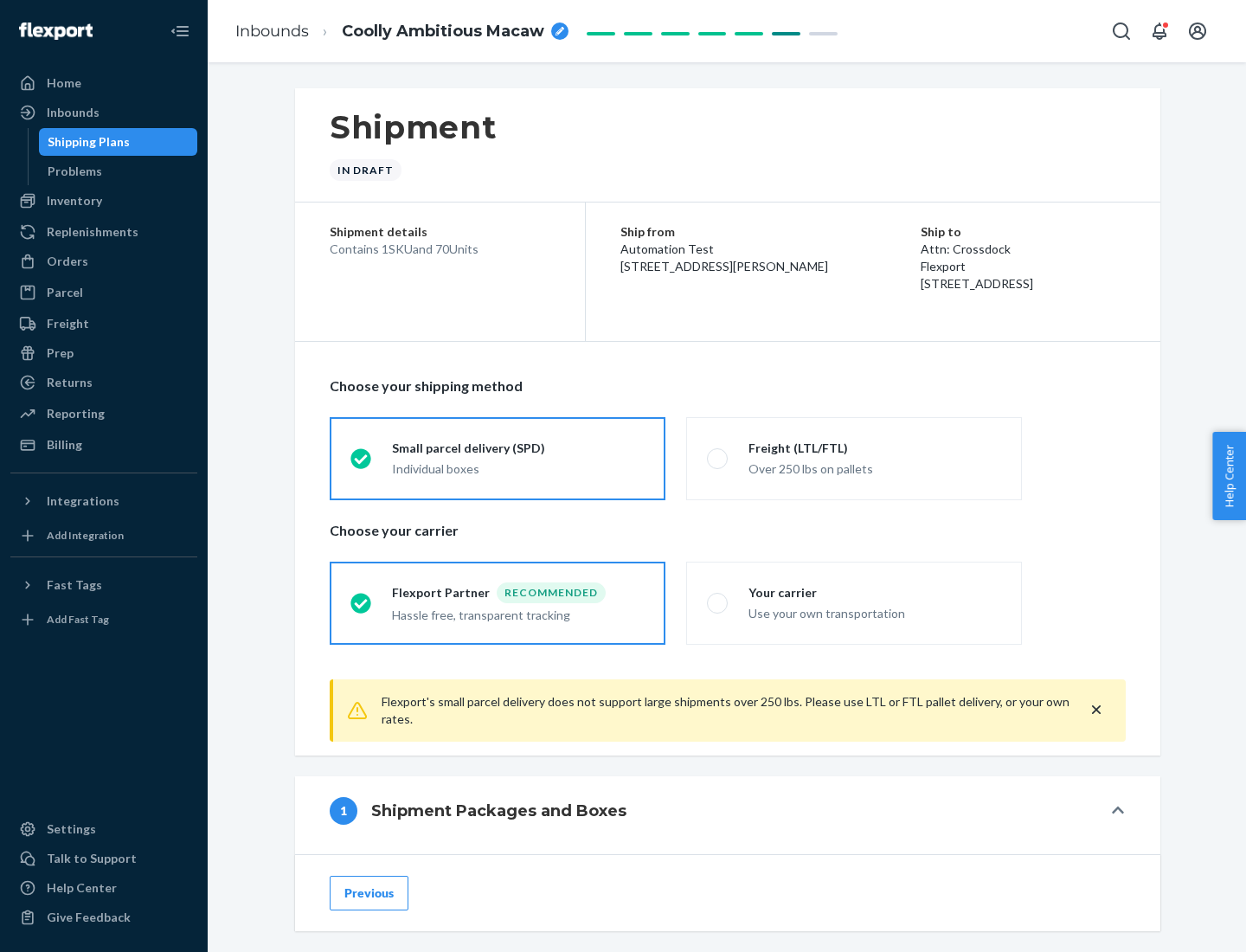
click at [854, 457] on div "Over 250 lbs on pallets" at bounding box center [875, 466] width 253 height 21
click at [718, 457] on input "Freight (LTL/FTL) Over 250 lbs on pallets" at bounding box center [712, 458] width 11 height 11
radio input "true"
radio input "false"
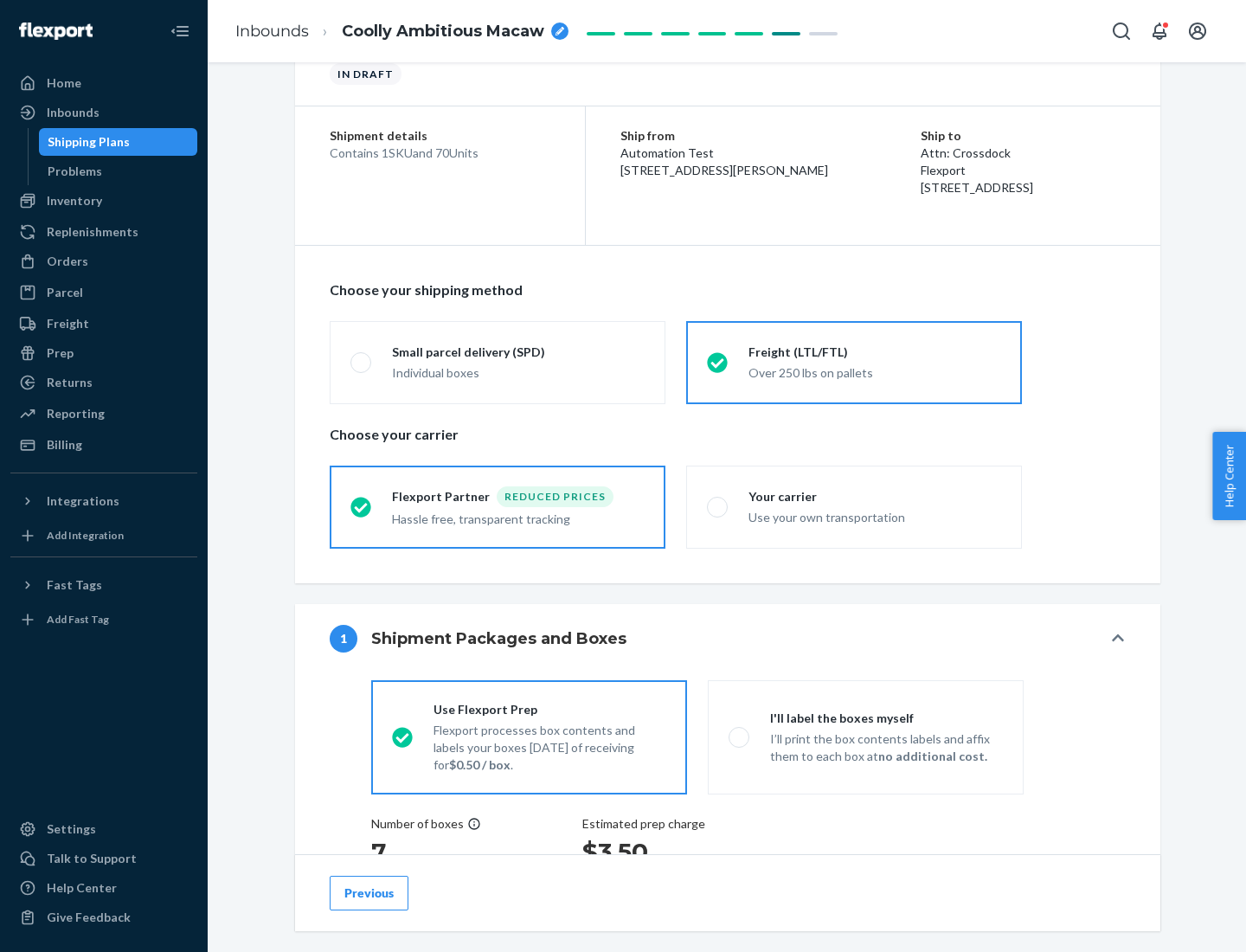
click at [854, 506] on div "Use your own transportation" at bounding box center [875, 516] width 253 height 21
click at [718, 506] on input "Your carrier Use your own transportation" at bounding box center [712, 506] width 11 height 11
radio input "true"
radio input "false"
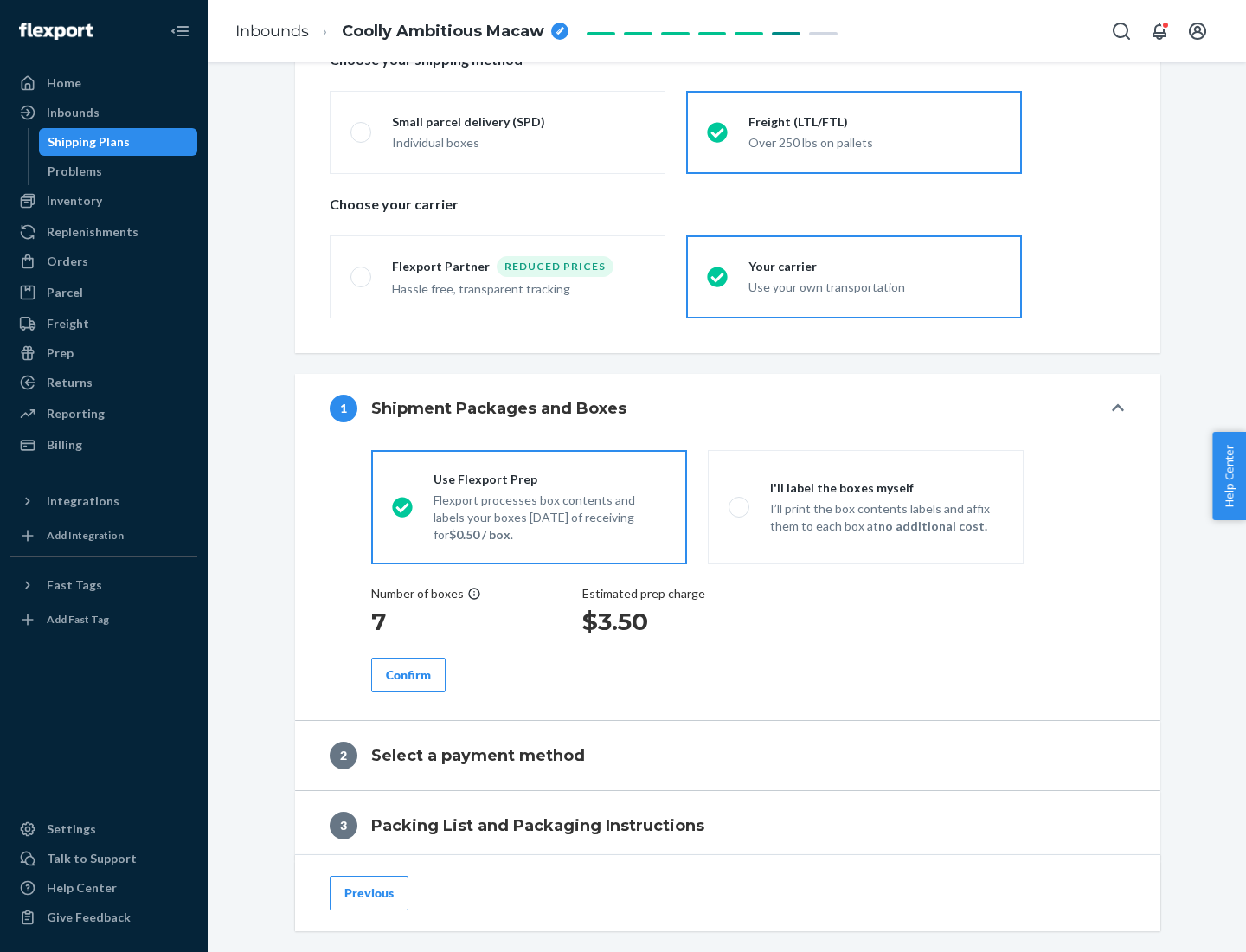
click at [865, 506] on p "I’ll print the box contents labels and affix them to each box at no additional …" at bounding box center [887, 517] width 233 height 35
click at [739, 506] on input "I'll label the boxes myself I’ll print the box contents labels and affix them t…" at bounding box center [734, 506] width 11 height 11
radio input "true"
radio input "false"
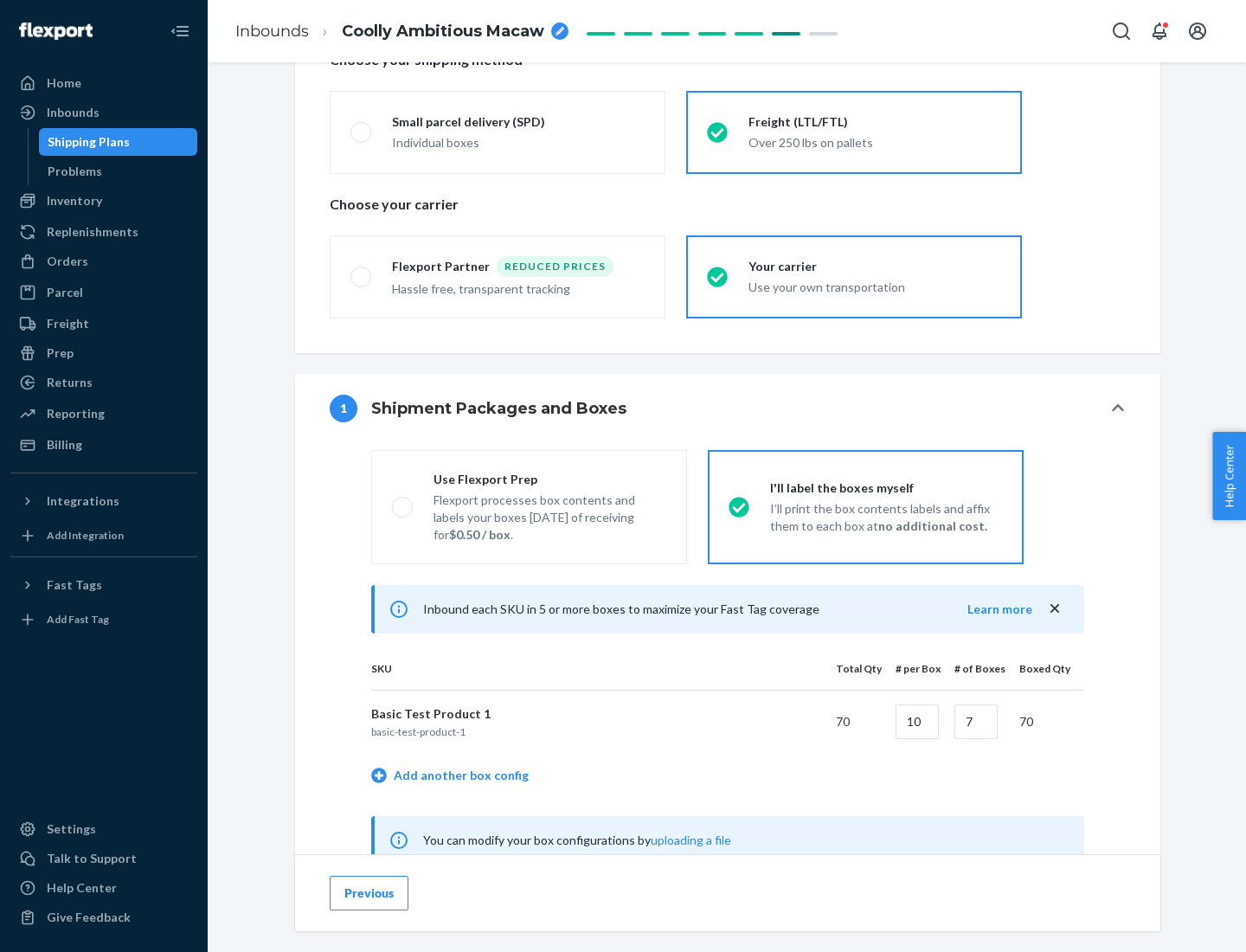
scroll to position [541, 0]
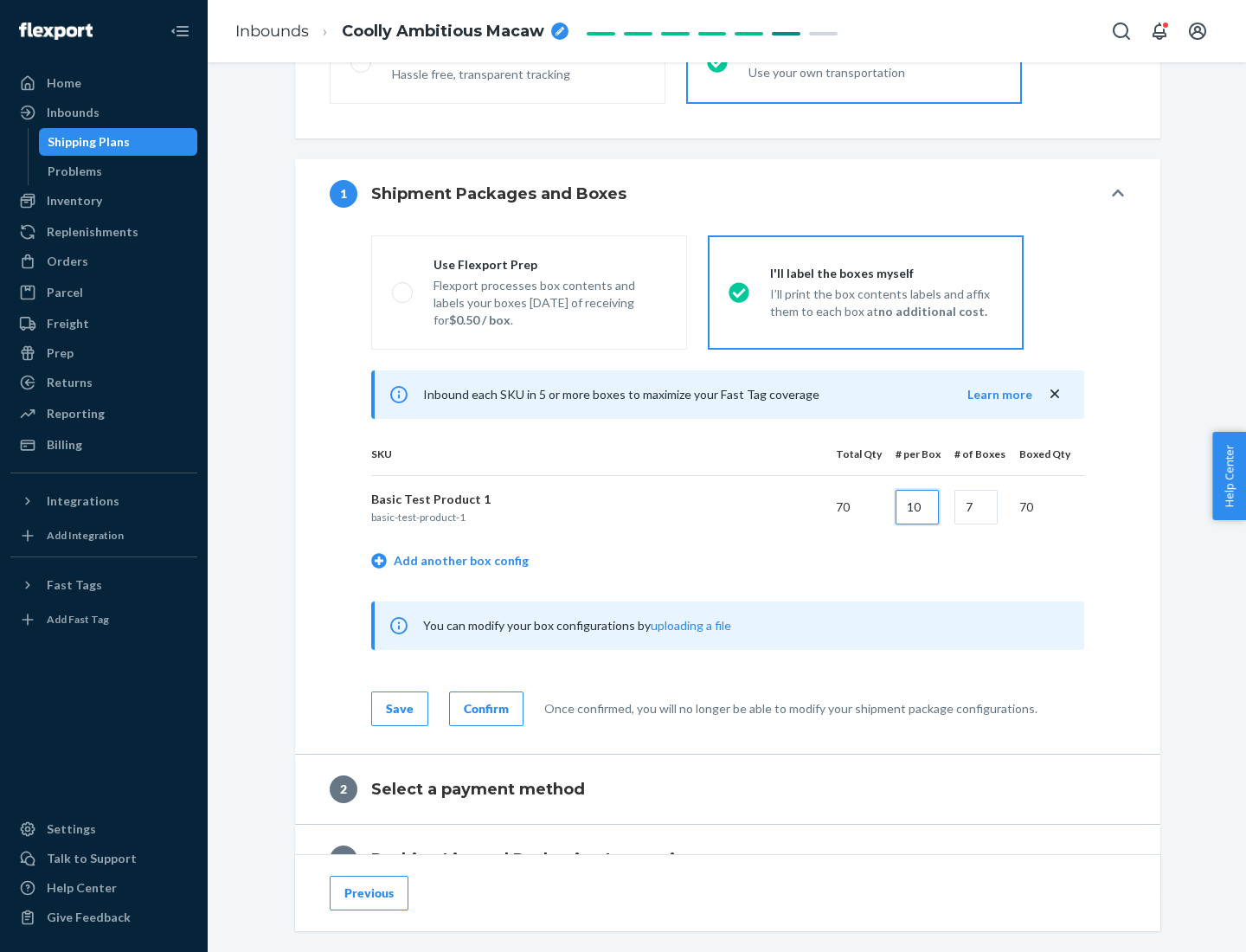
type input "10"
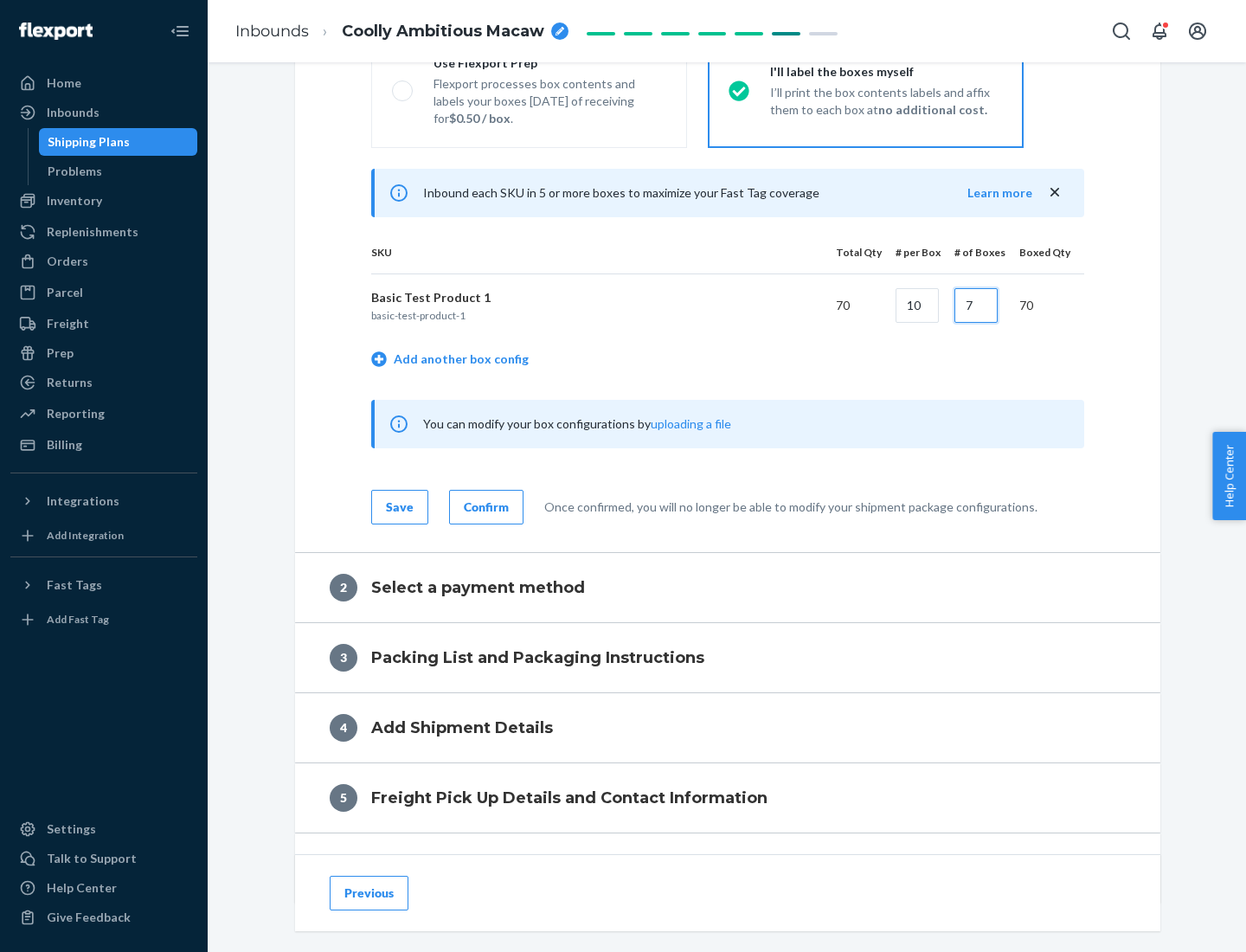
type input "7"
click at [484, 506] on div "Confirm" at bounding box center [486, 506] width 45 height 17
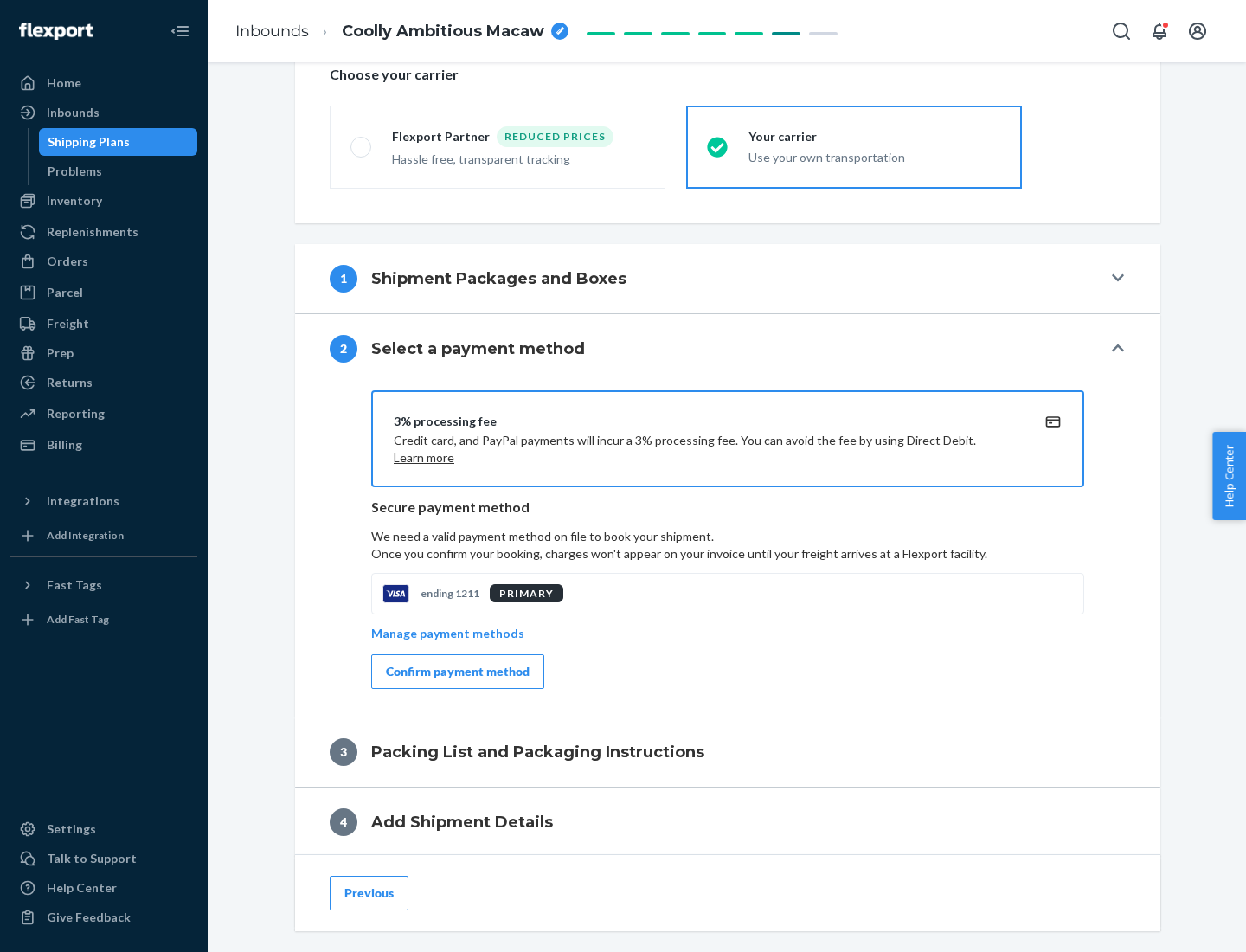
scroll to position [620, 0]
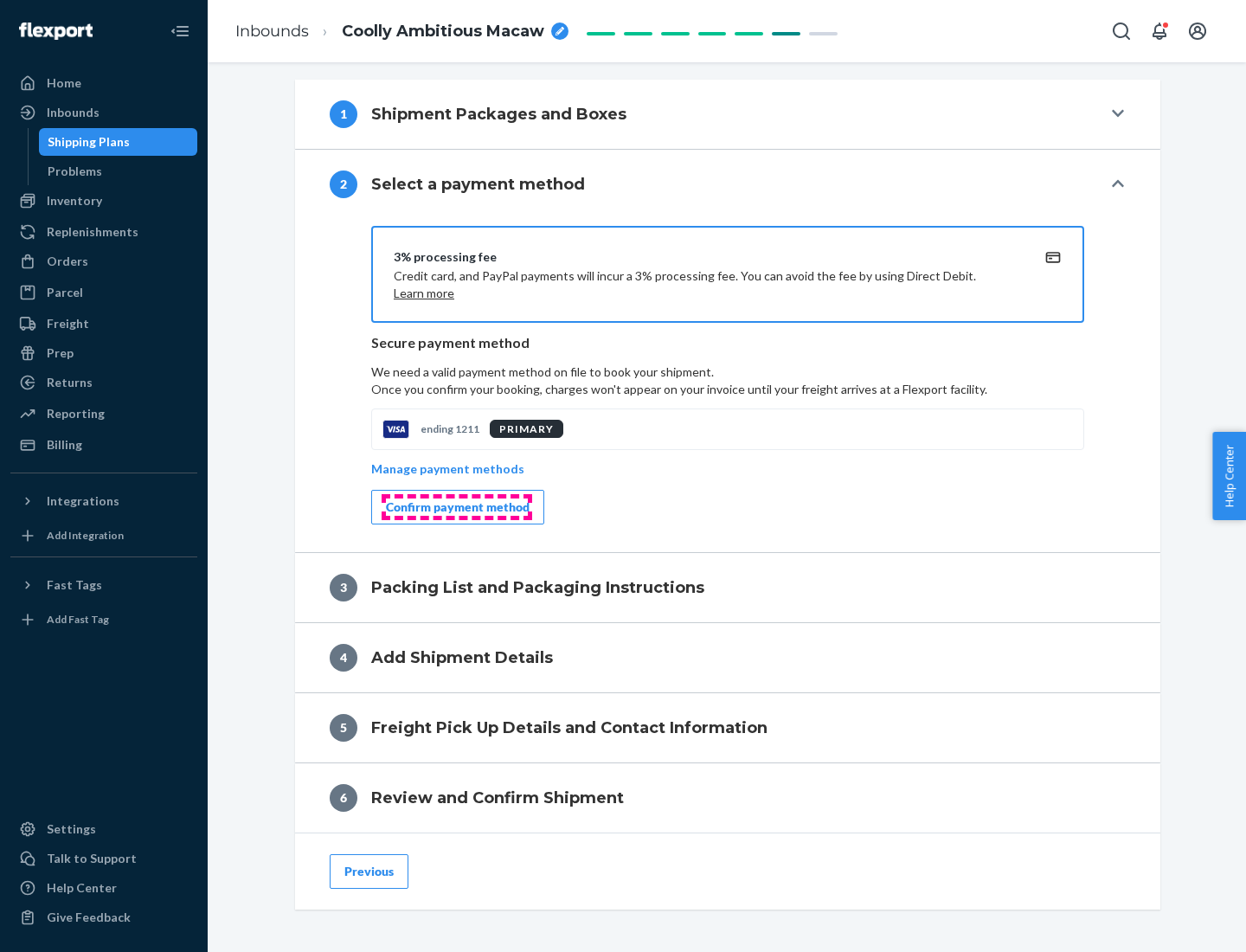
click at [456, 507] on div "Confirm payment method" at bounding box center [457, 506] width 144 height 17
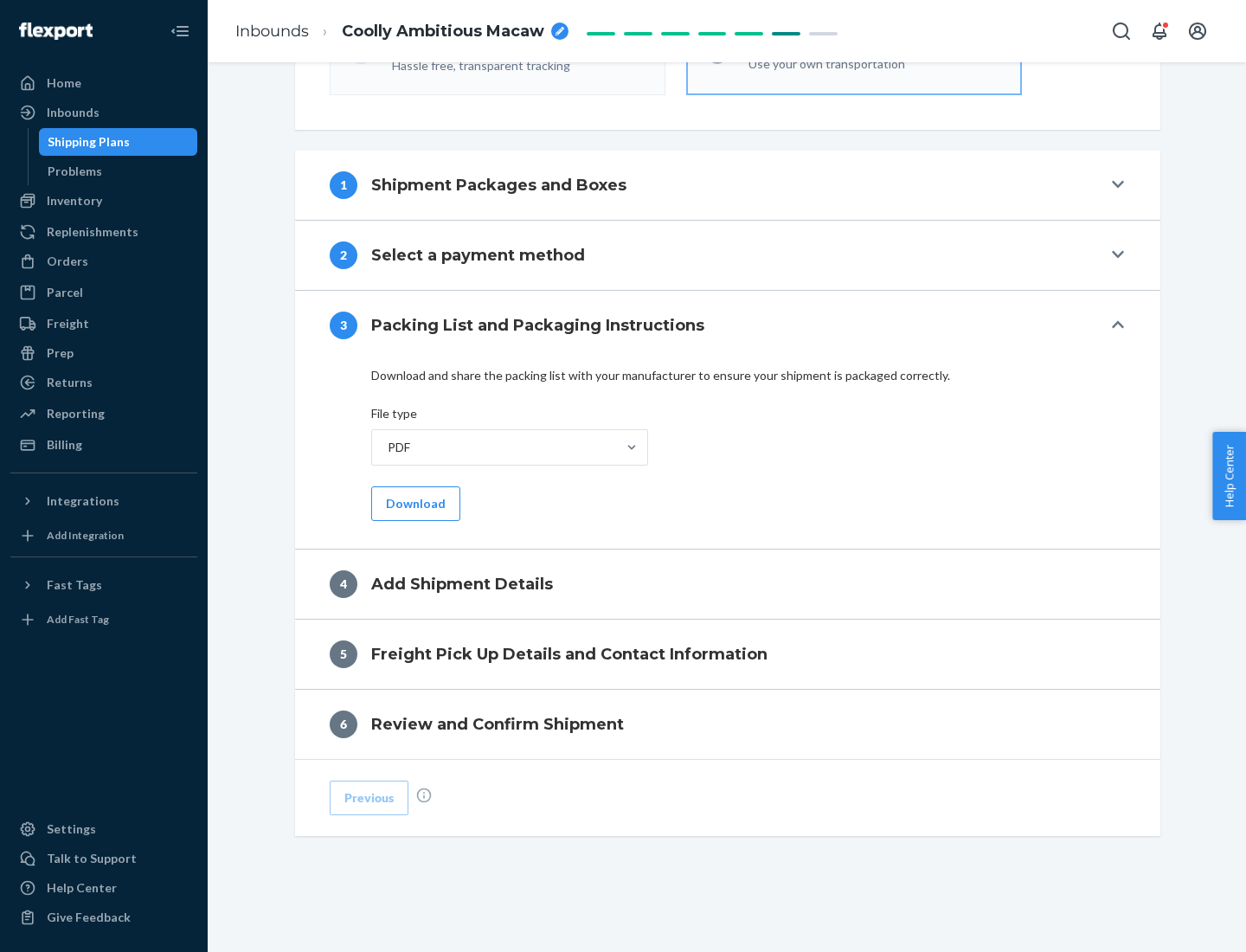
scroll to position [546, 0]
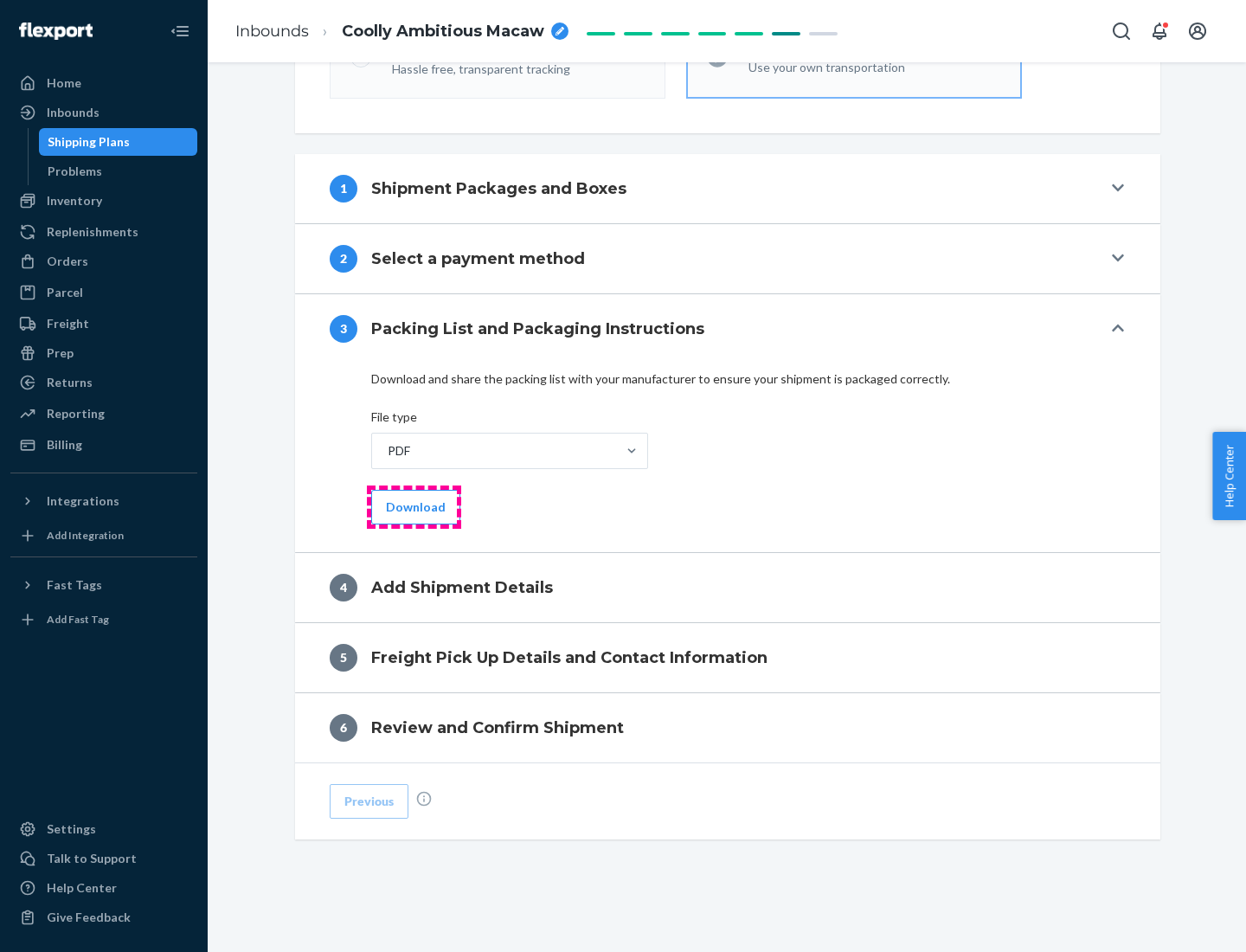
click at [414, 506] on button "Download" at bounding box center [416, 507] width 89 height 35
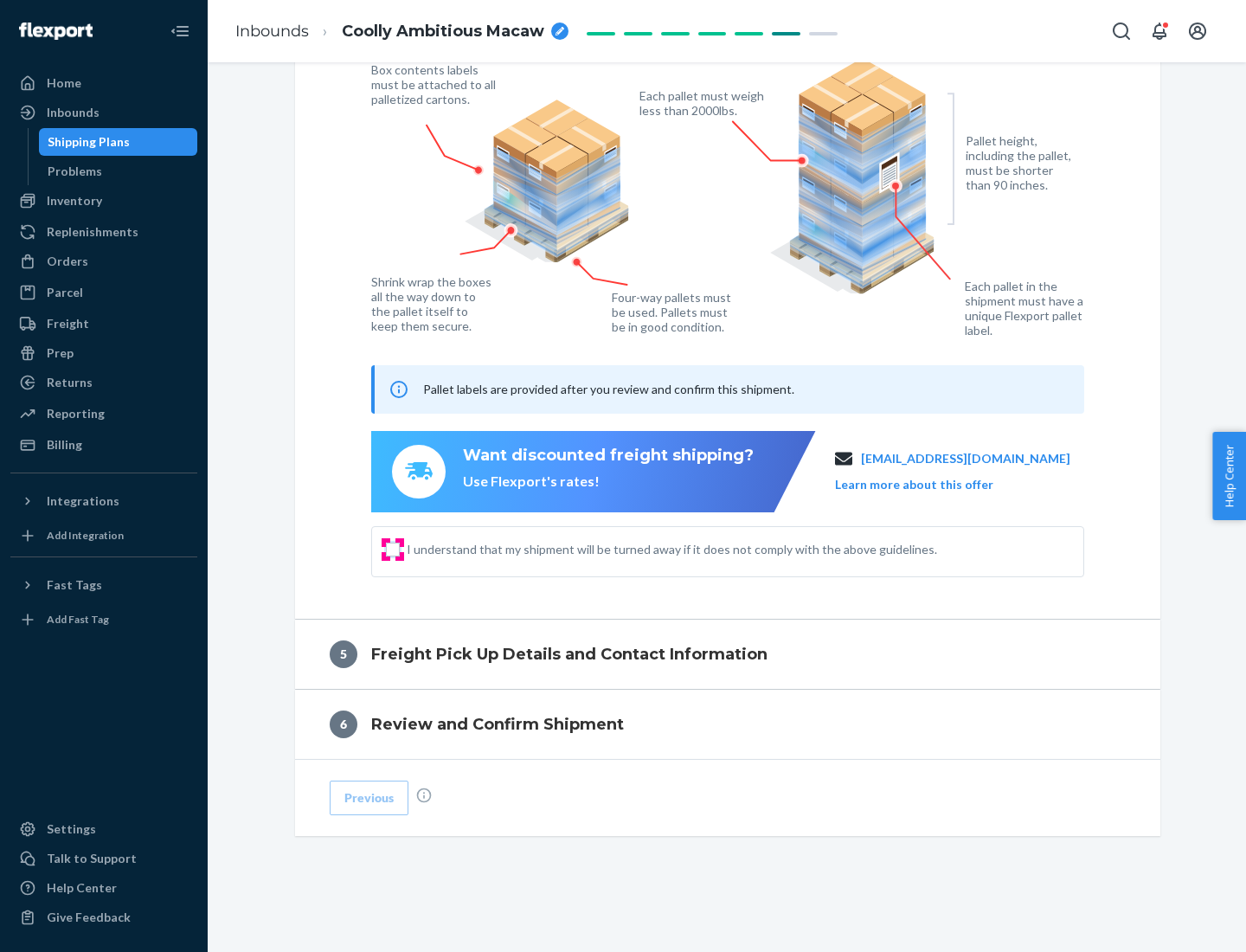
click at [393, 548] on input "I understand that my shipment will be turned away if it does not comply with th…" at bounding box center [392, 549] width 14 height 14
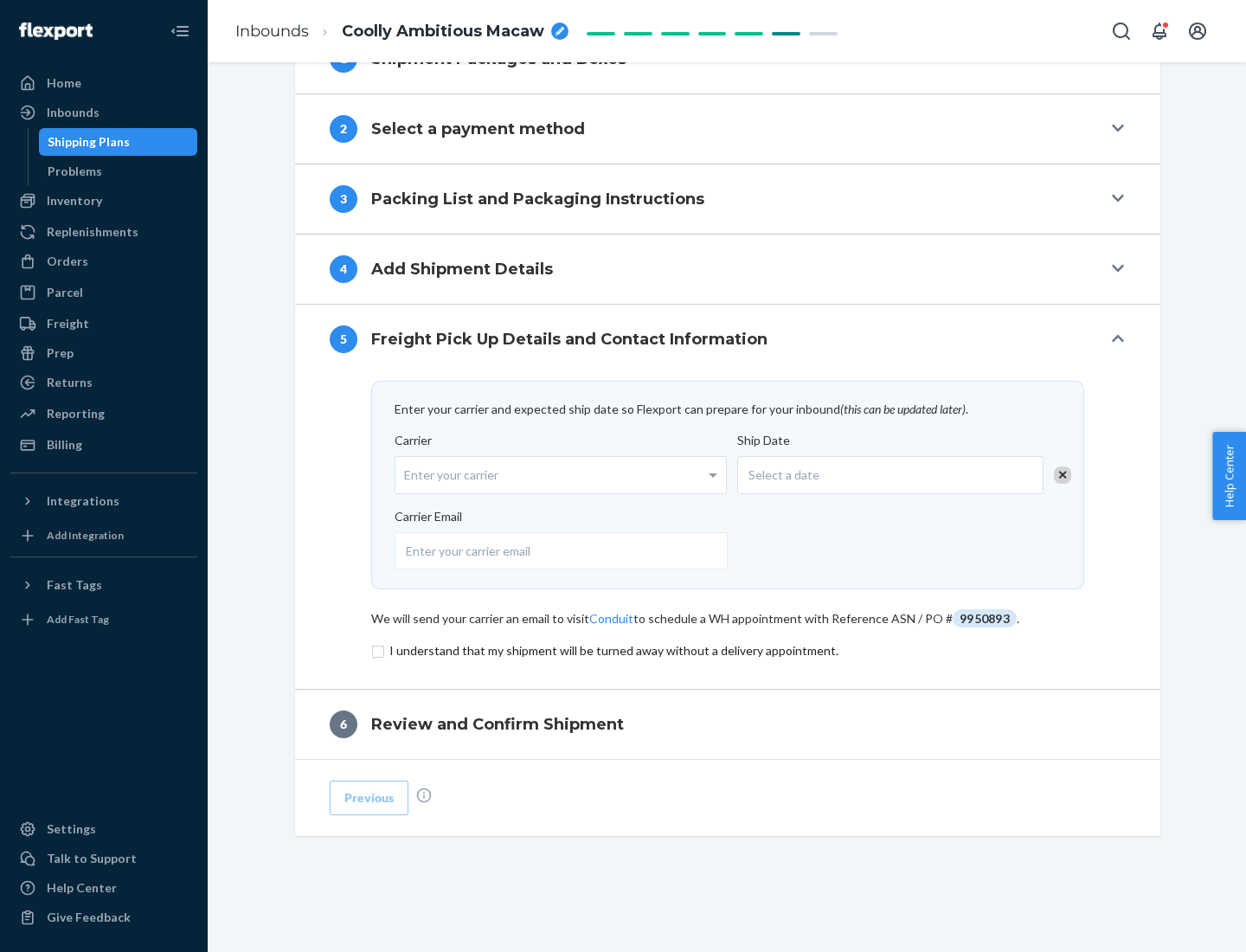
click at [728, 650] on input "checkbox" at bounding box center [728, 650] width 713 height 21
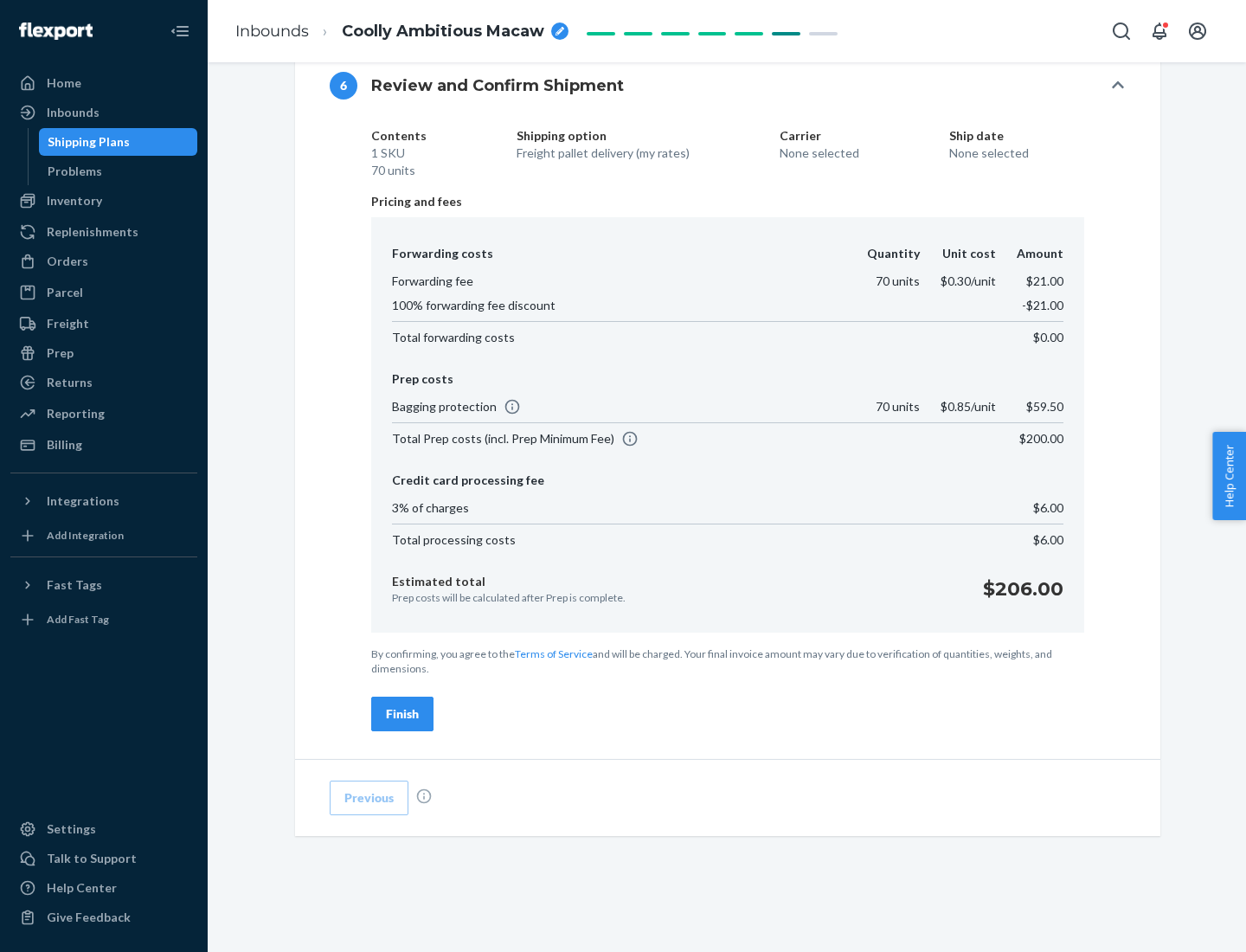
click at [402, 714] on div "Finish" at bounding box center [402, 713] width 33 height 17
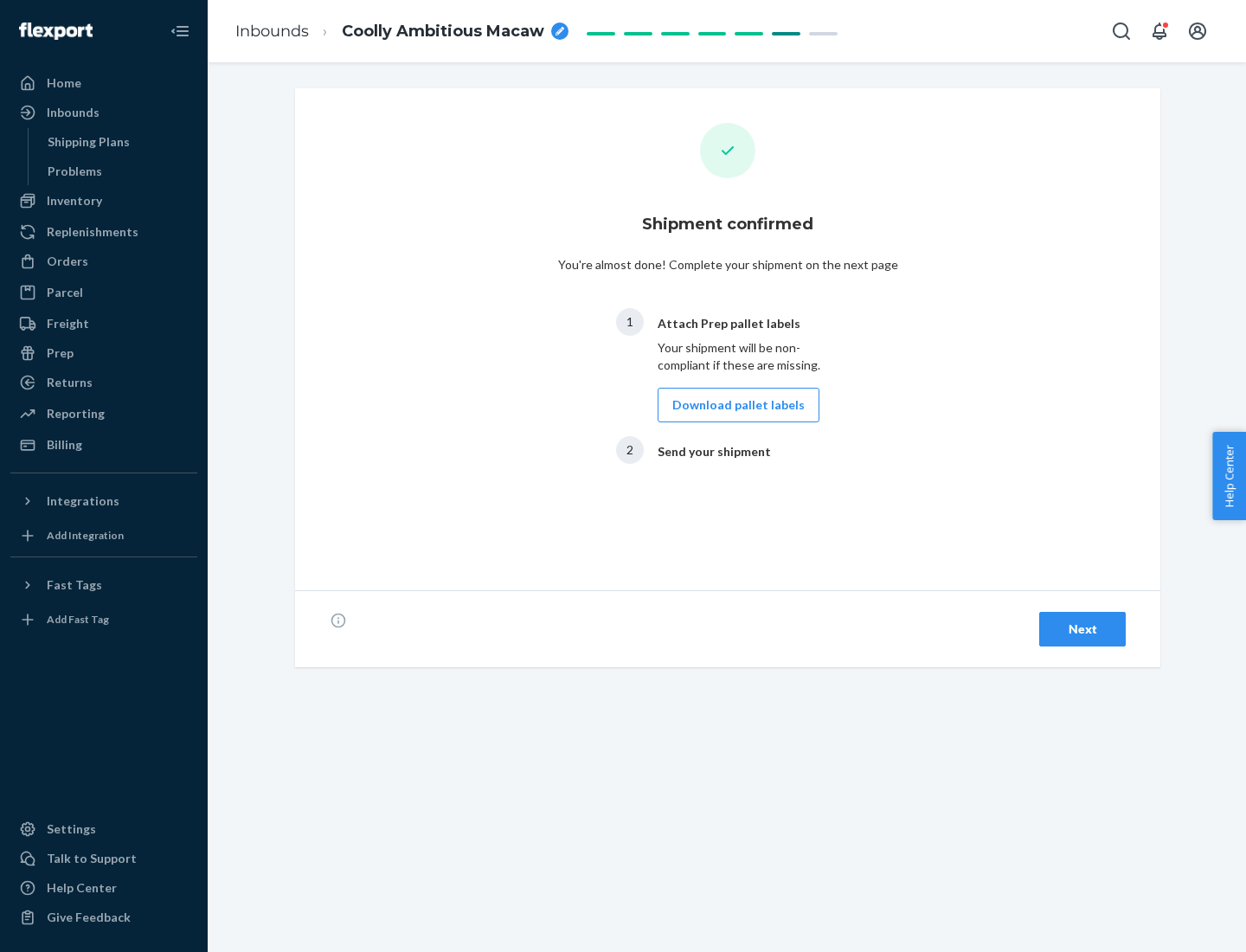
click at [734, 405] on button "Download pallet labels" at bounding box center [739, 405] width 162 height 35
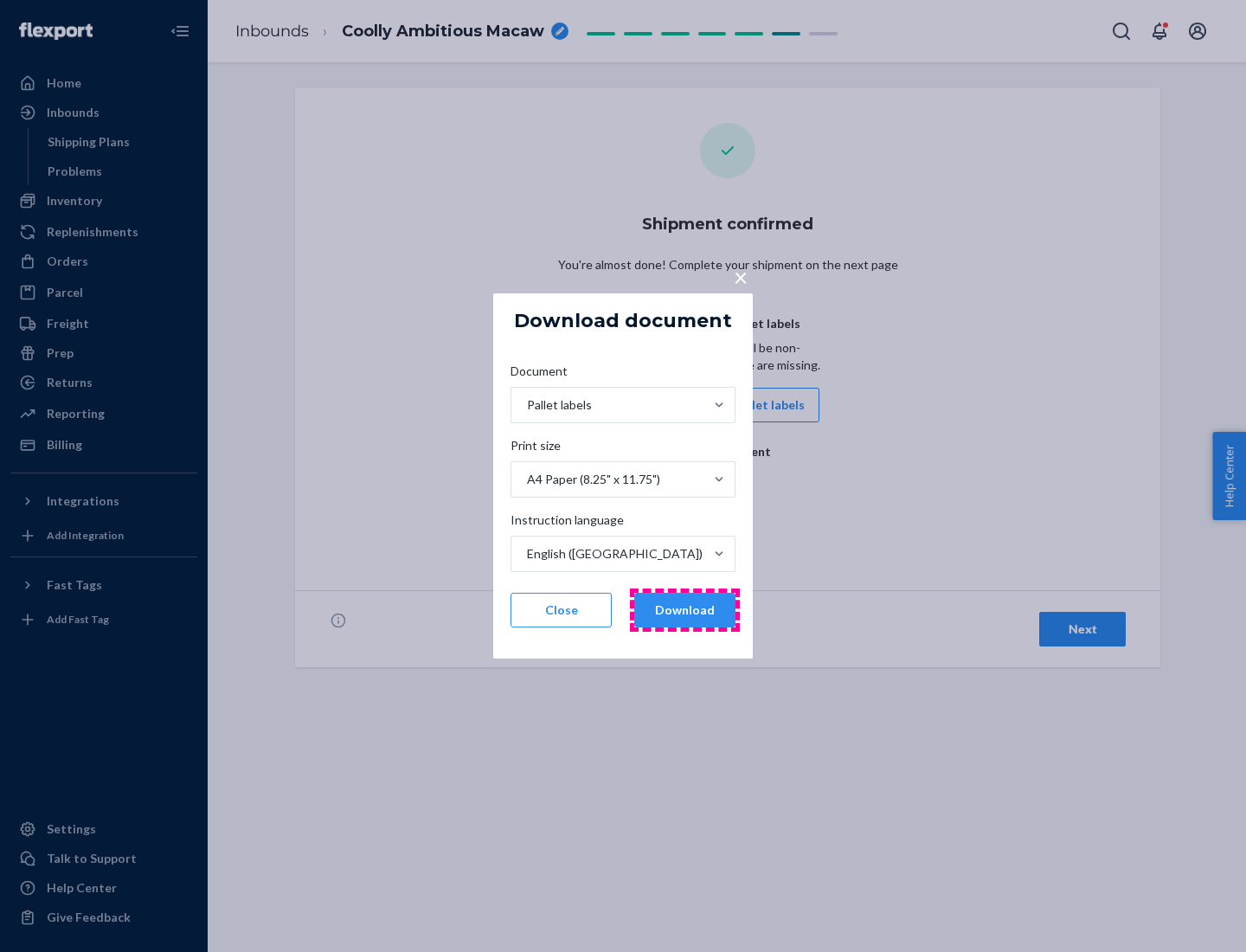
click at [685, 610] on button "Download" at bounding box center [684, 610] width 101 height 35
click at [739, 276] on span "×" at bounding box center [740, 276] width 14 height 29
